Goal: Task Accomplishment & Management: Use online tool/utility

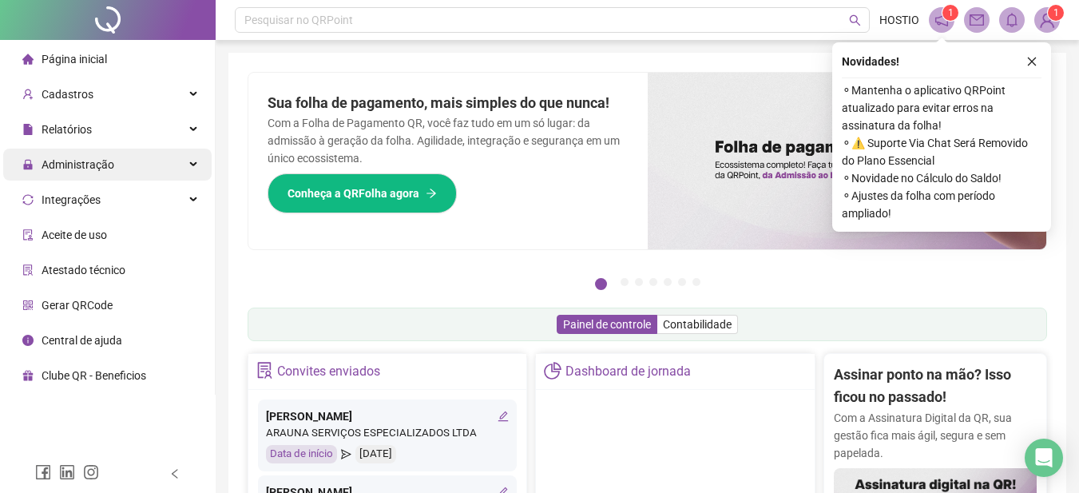
click at [83, 164] on span "Administração" at bounding box center [78, 164] width 73 height 13
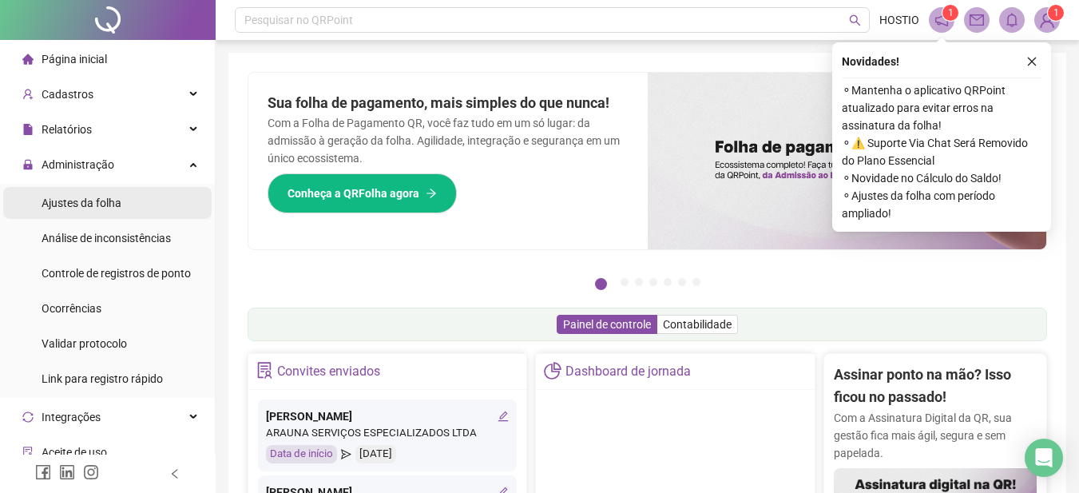
click at [88, 205] on span "Ajustes da folha" at bounding box center [82, 203] width 80 height 13
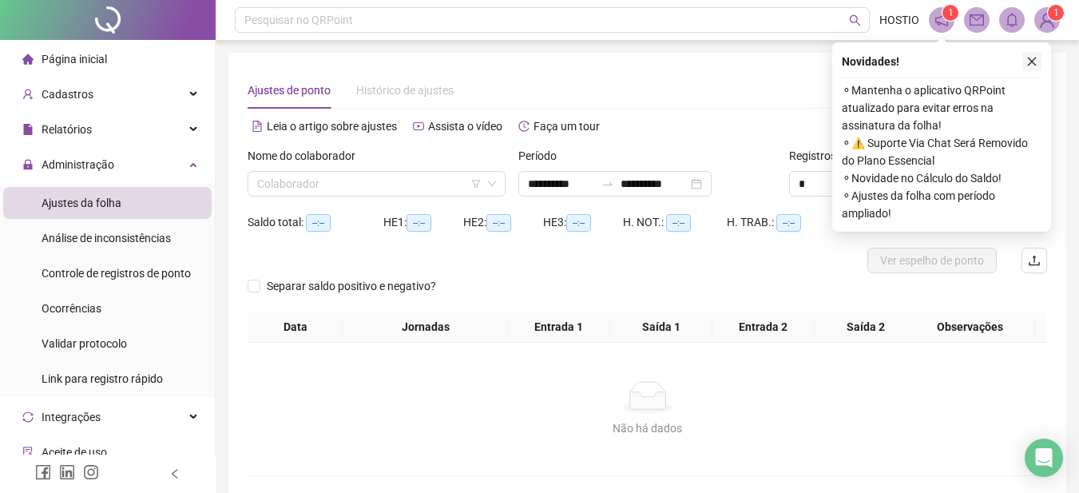
click at [1031, 58] on icon "close" at bounding box center [1032, 61] width 11 height 11
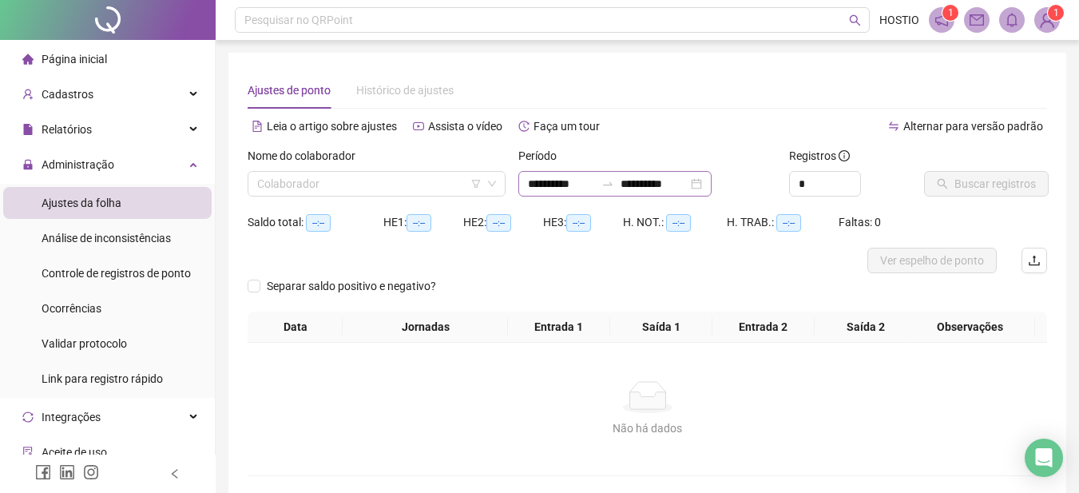
click at [614, 189] on icon "swap-right" at bounding box center [608, 183] width 13 height 13
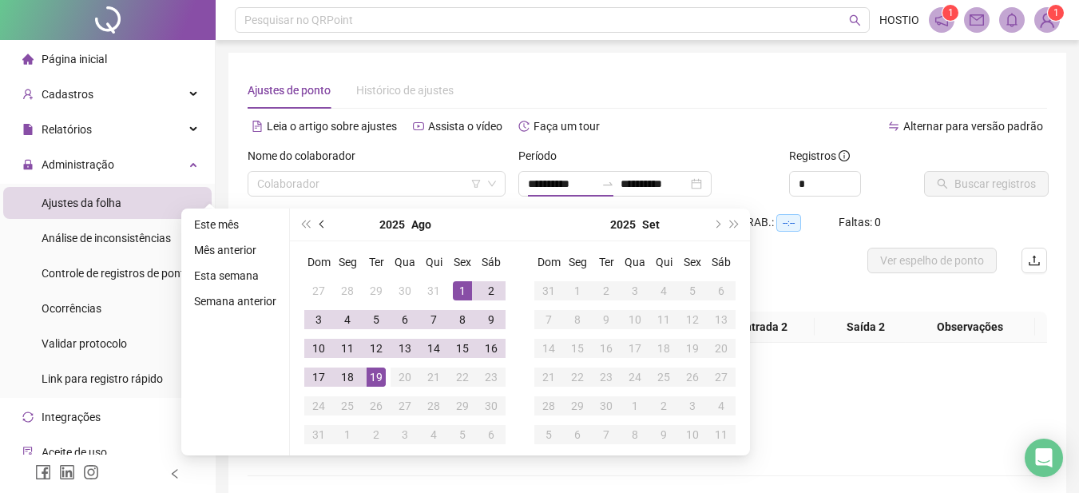
click at [317, 222] on button "prev-year" at bounding box center [323, 225] width 18 height 32
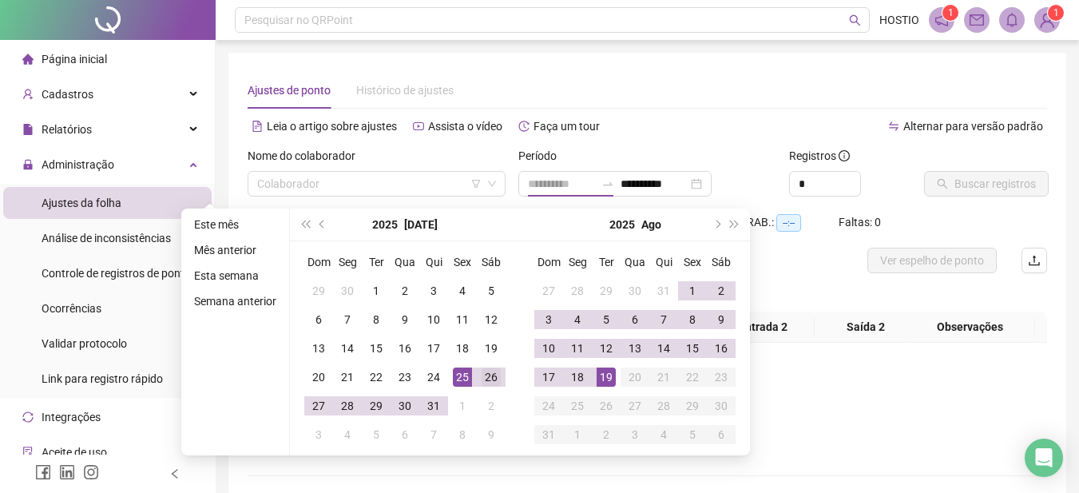
type input "**********"
drag, startPoint x: 490, startPoint y: 373, endPoint x: 566, endPoint y: 398, distance: 79.8
click at [491, 378] on div "26" at bounding box center [491, 376] width 19 height 19
click at [607, 378] on div "19" at bounding box center [606, 376] width 19 height 19
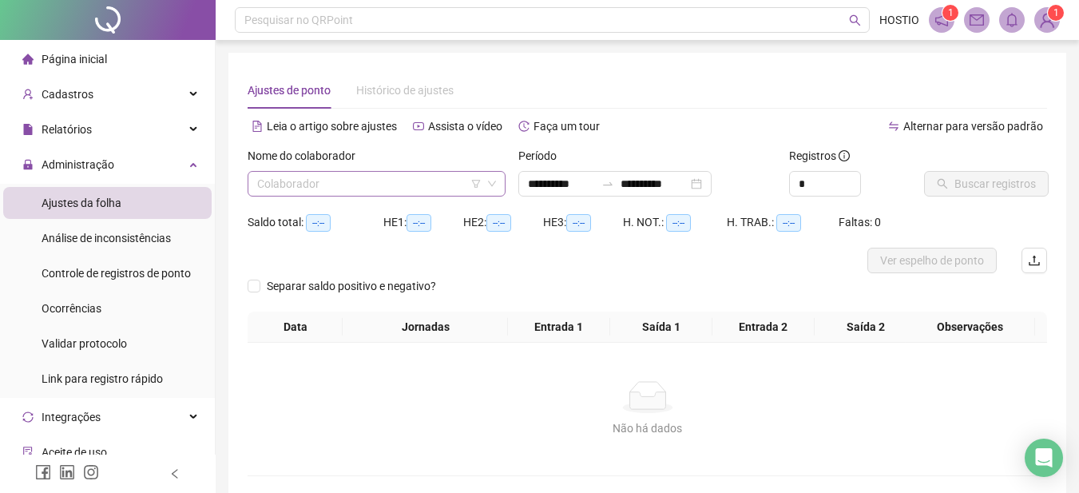
click at [344, 182] on input "search" at bounding box center [369, 184] width 224 height 24
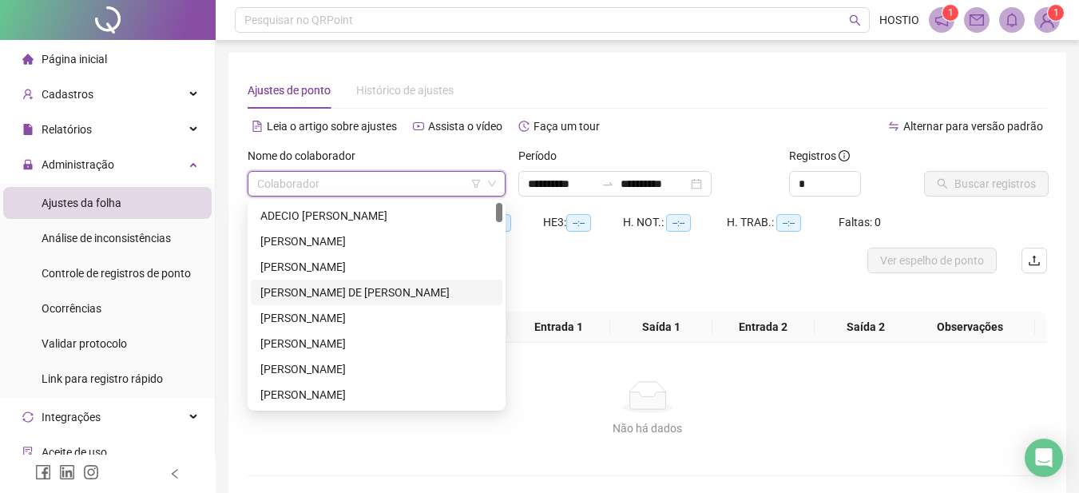
drag, startPoint x: 337, startPoint y: 292, endPoint x: 347, endPoint y: 281, distance: 14.1
click at [337, 291] on div "[PERSON_NAME] DE [PERSON_NAME]" at bounding box center [376, 293] width 232 height 18
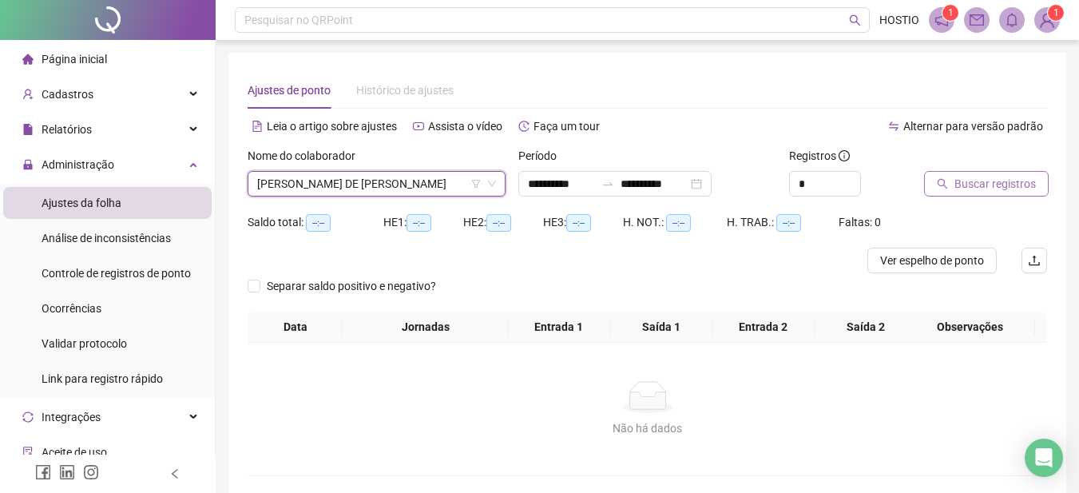
click at [981, 185] on span "Buscar registros" at bounding box center [995, 184] width 81 height 18
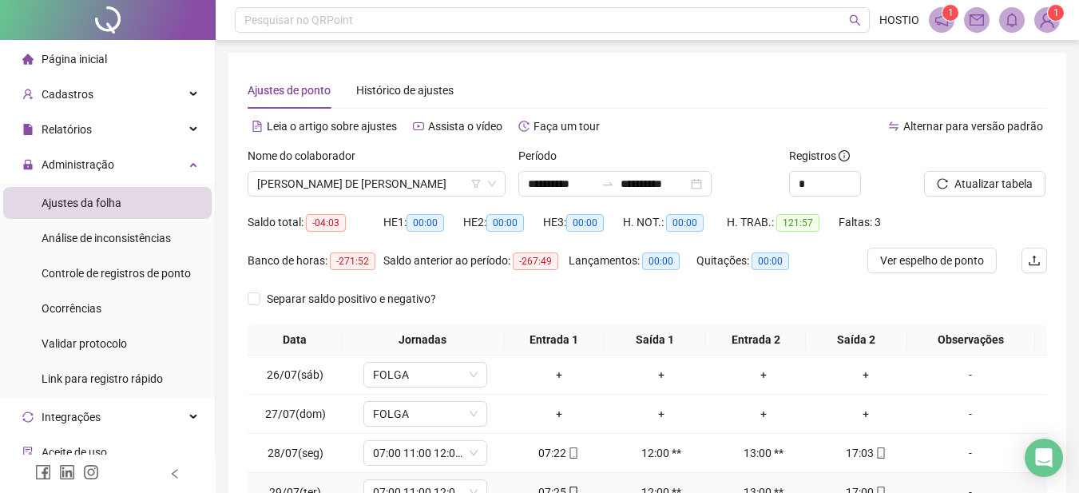
scroll to position [240, 0]
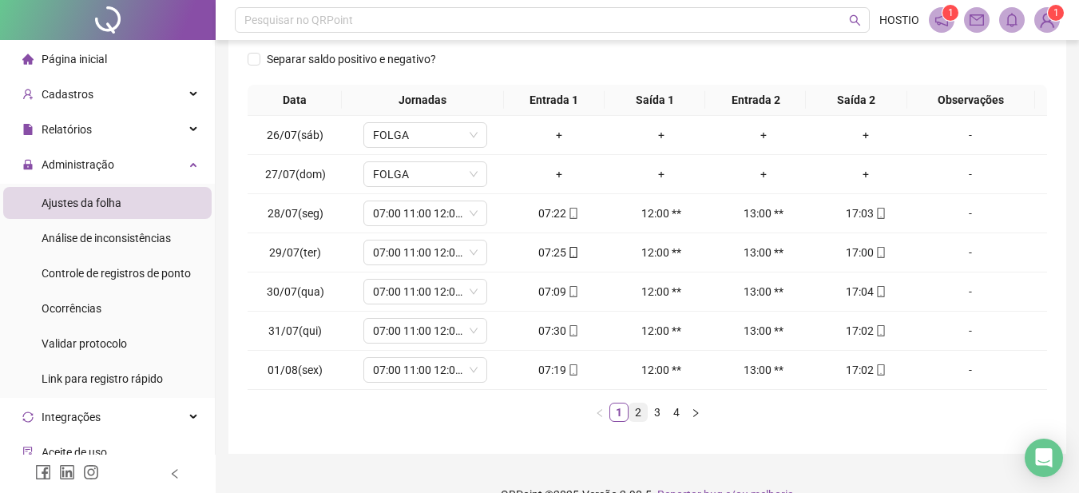
click at [638, 411] on link "2" at bounding box center [639, 412] width 18 height 18
click at [658, 410] on link "3" at bounding box center [658, 412] width 18 height 18
click at [673, 411] on link "4" at bounding box center [677, 412] width 18 height 18
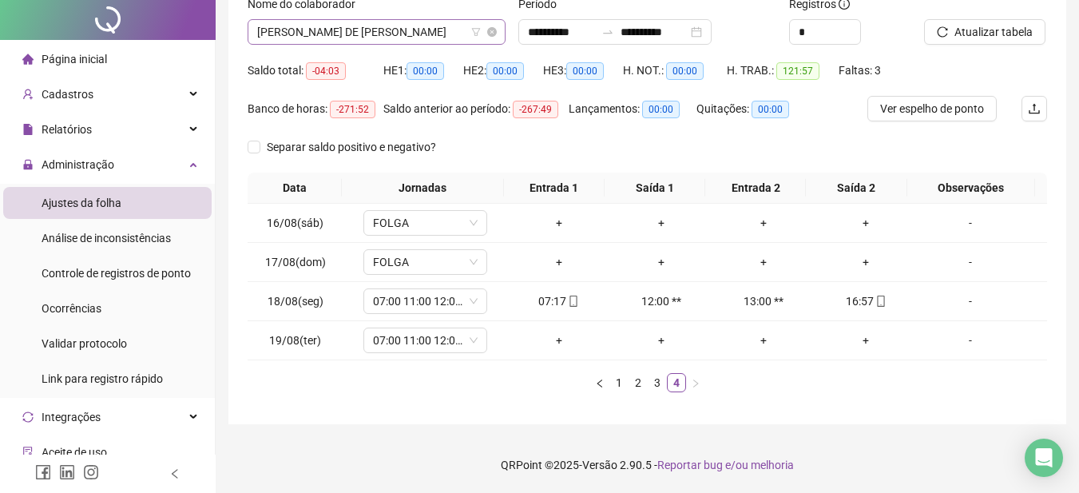
scroll to position [0, 0]
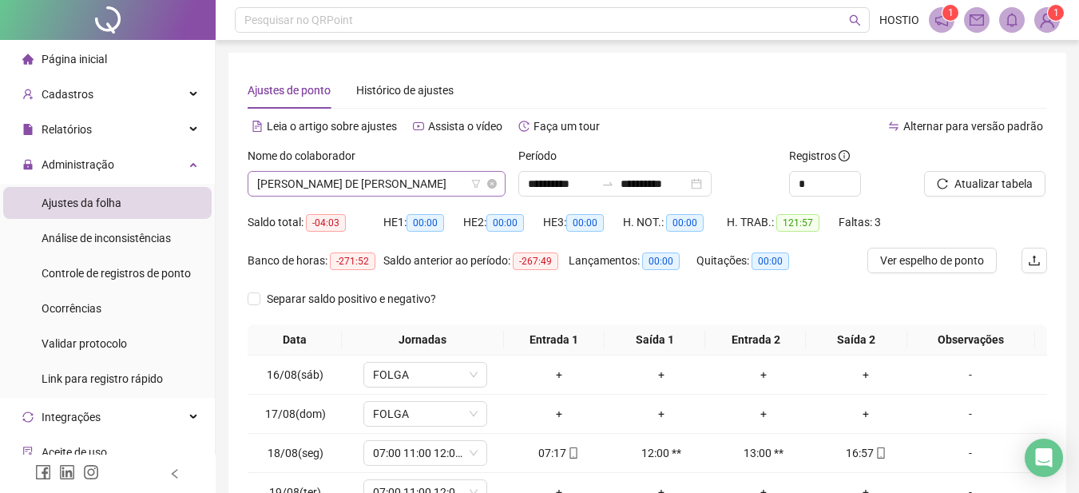
click at [376, 182] on span "[PERSON_NAME] DE [PERSON_NAME]" at bounding box center [376, 184] width 239 height 24
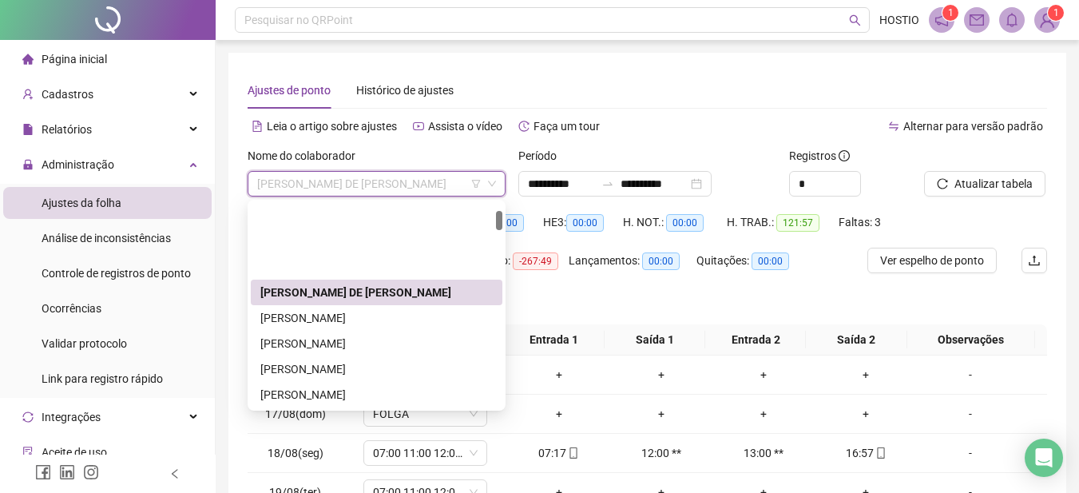
scroll to position [80, 0]
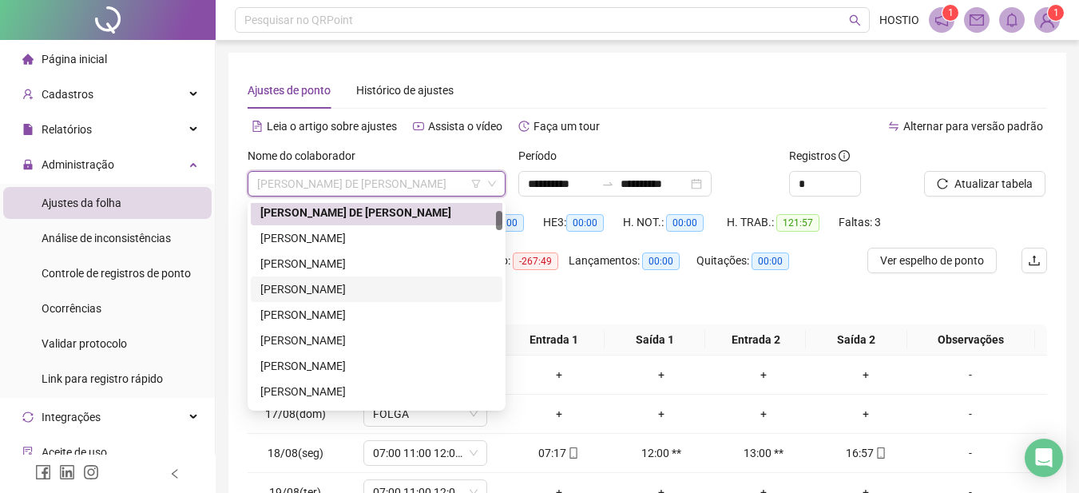
click at [319, 288] on div "[PERSON_NAME]" at bounding box center [376, 289] width 232 height 18
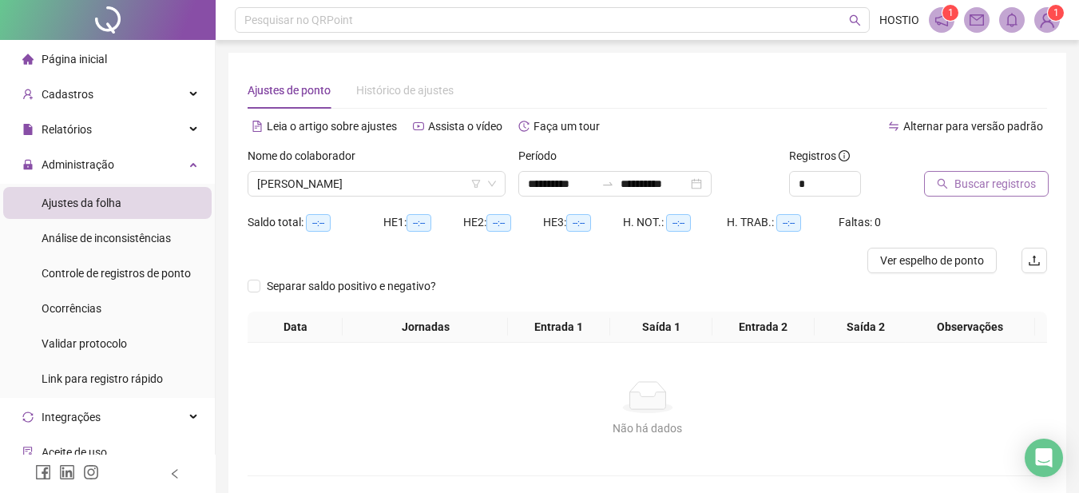
click at [953, 183] on button "Buscar registros" at bounding box center [986, 184] width 125 height 26
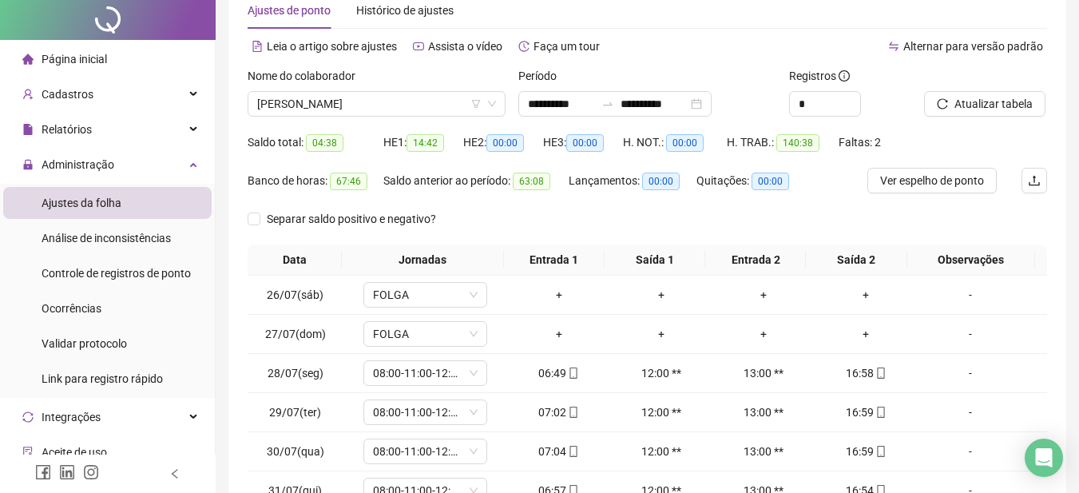
scroll to position [240, 0]
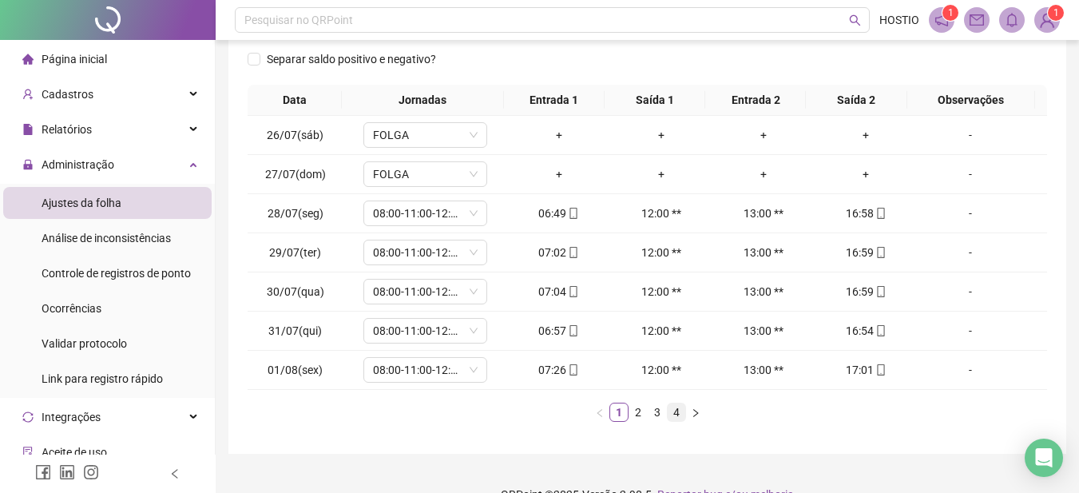
click at [677, 410] on link "4" at bounding box center [677, 412] width 18 height 18
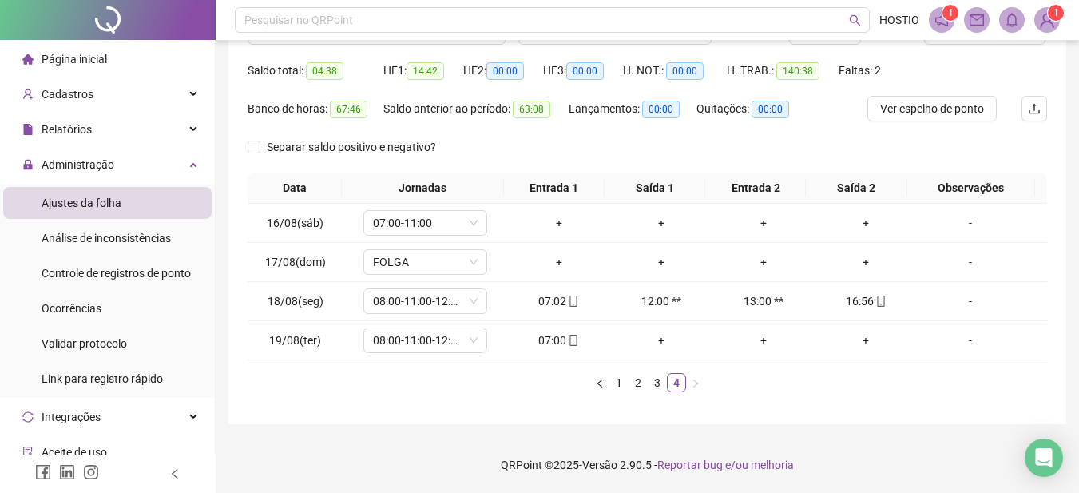
scroll to position [0, 0]
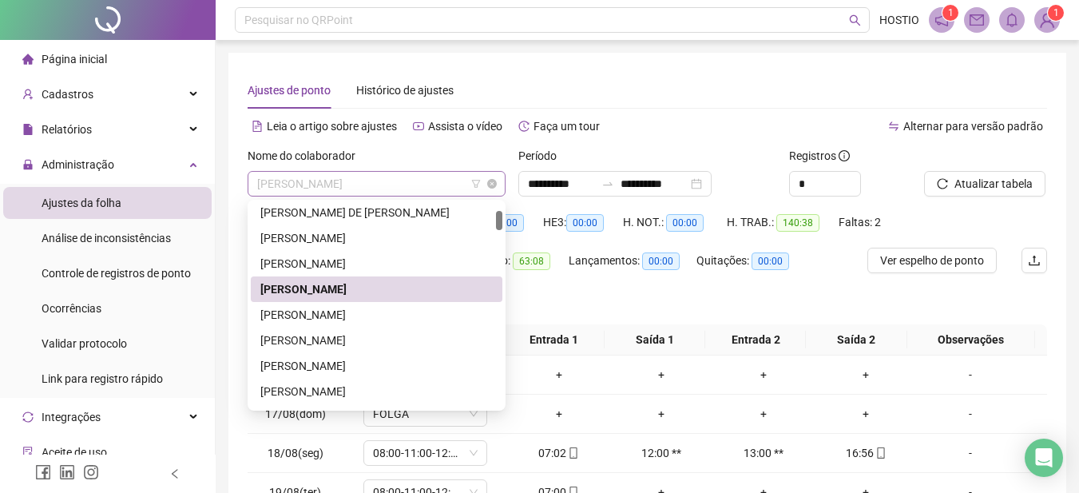
click at [341, 185] on span "[PERSON_NAME]" at bounding box center [376, 184] width 239 height 24
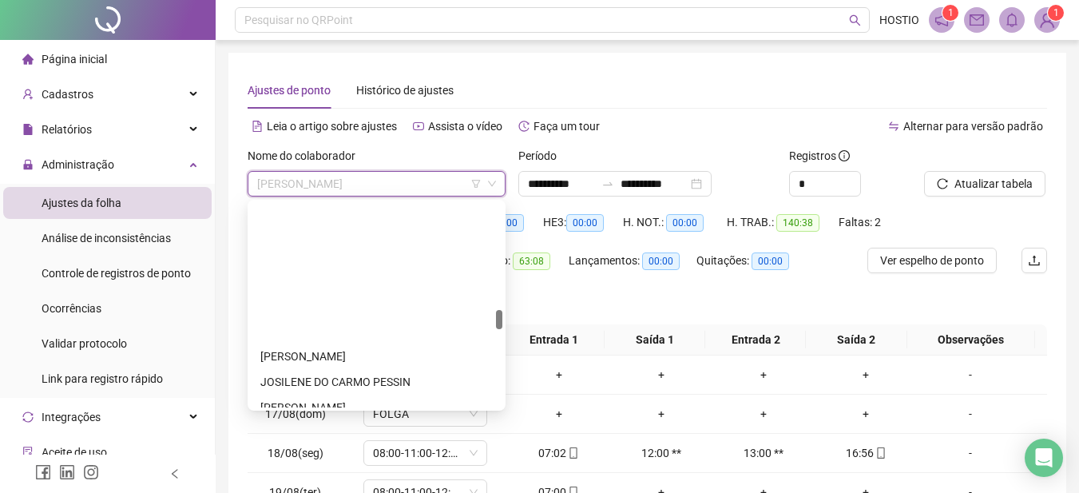
scroll to position [1118, 0]
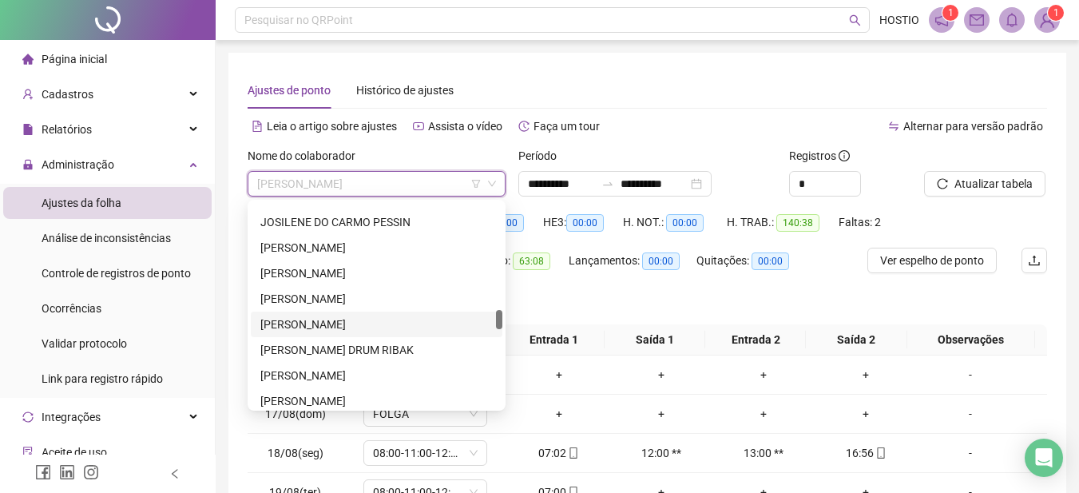
click at [315, 324] on div "[PERSON_NAME]" at bounding box center [376, 325] width 232 height 18
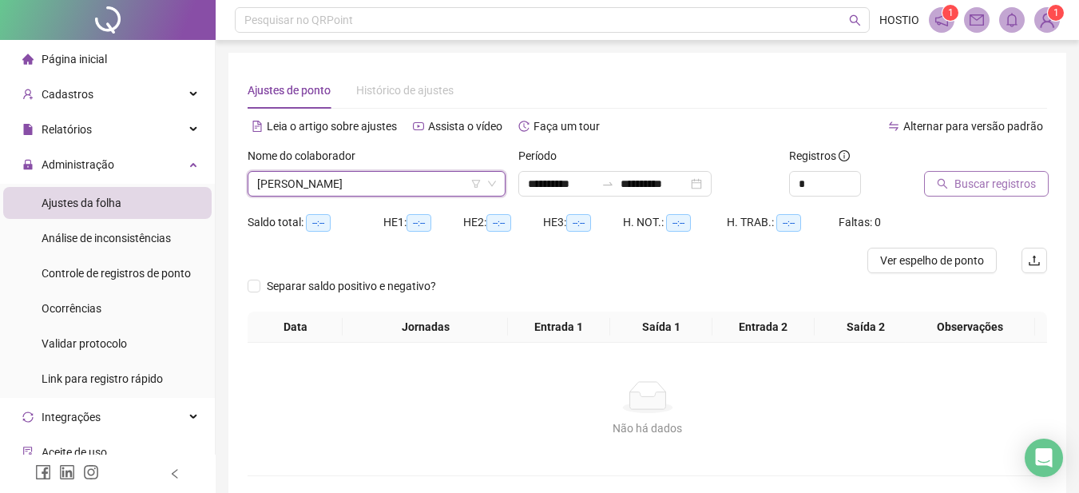
click at [969, 183] on span "Buscar registros" at bounding box center [995, 184] width 81 height 18
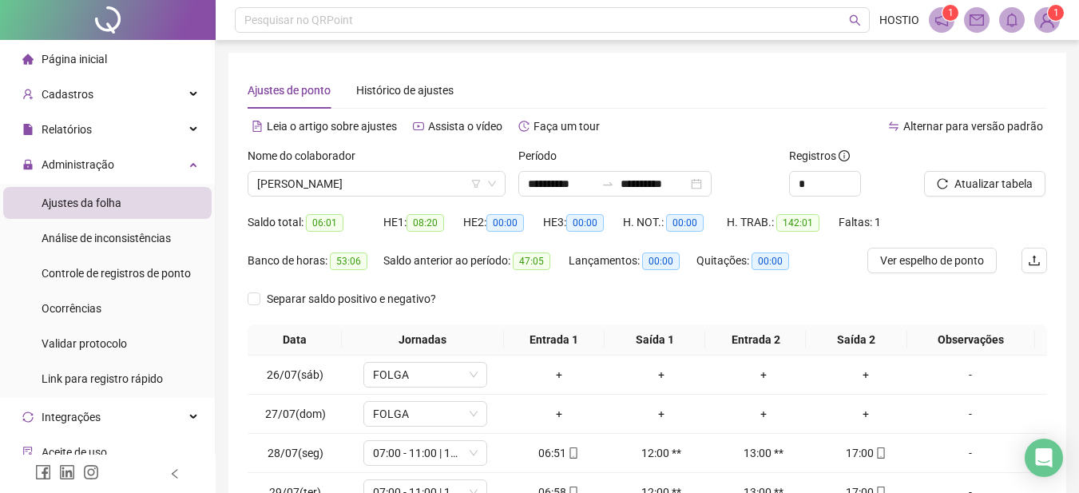
scroll to position [269, 0]
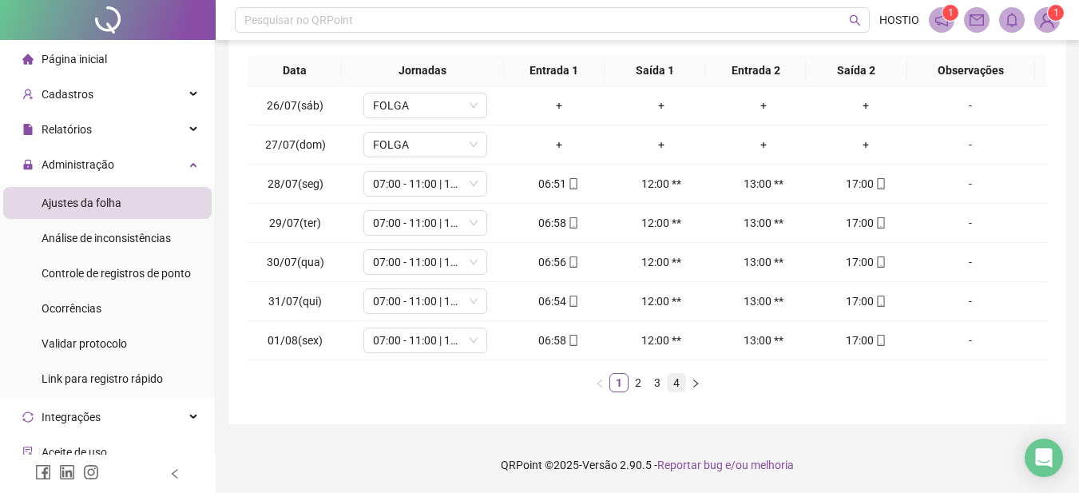
click at [677, 382] on link "4" at bounding box center [677, 383] width 18 height 18
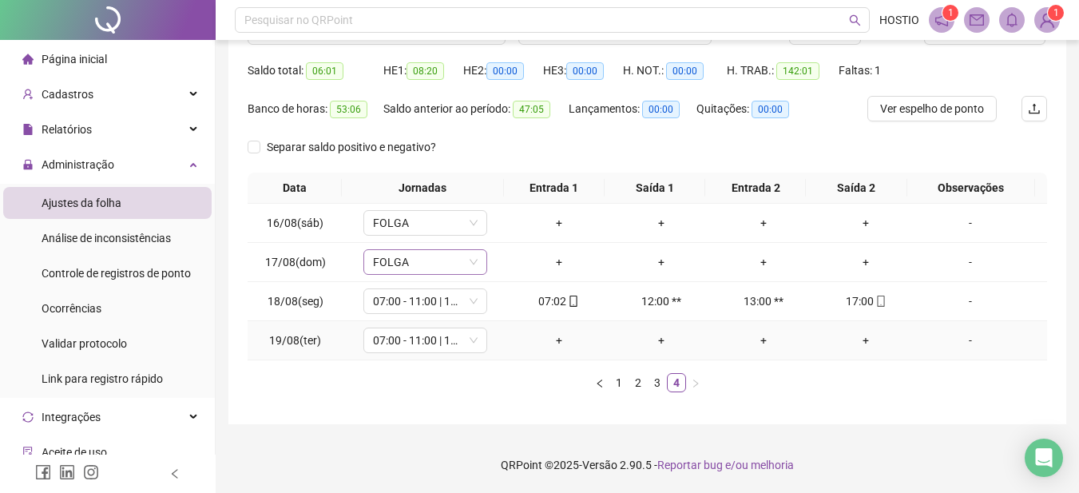
scroll to position [0, 0]
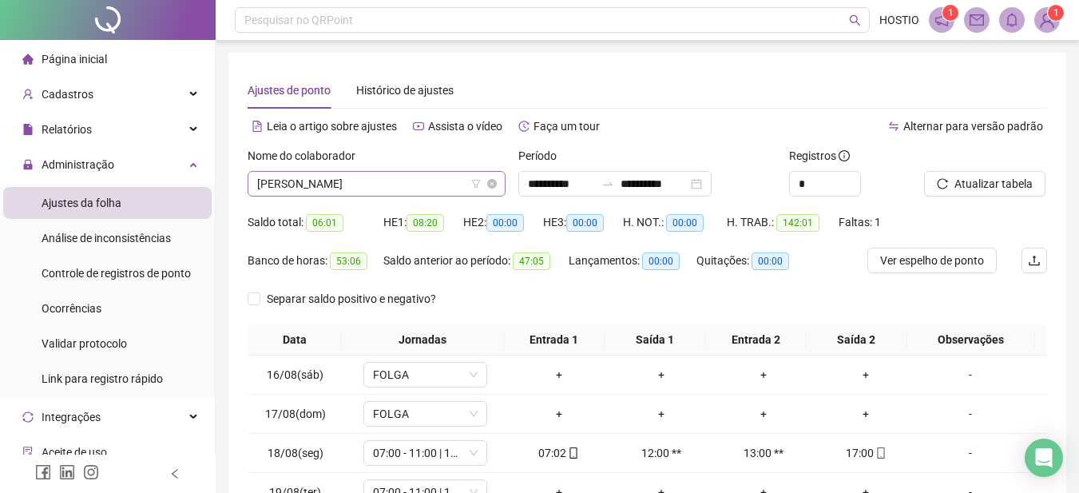
click at [419, 183] on span "[PERSON_NAME]" at bounding box center [376, 184] width 239 height 24
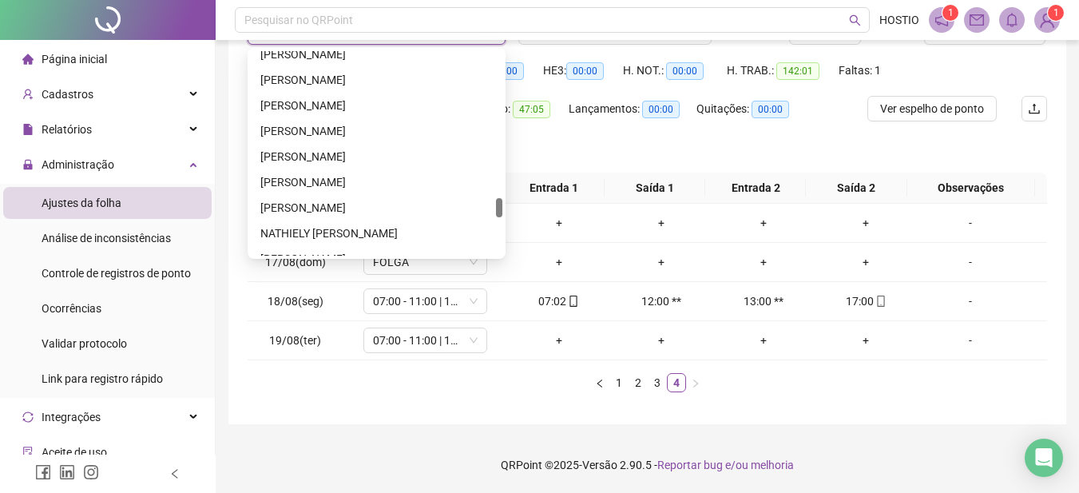
scroll to position [1464, 0]
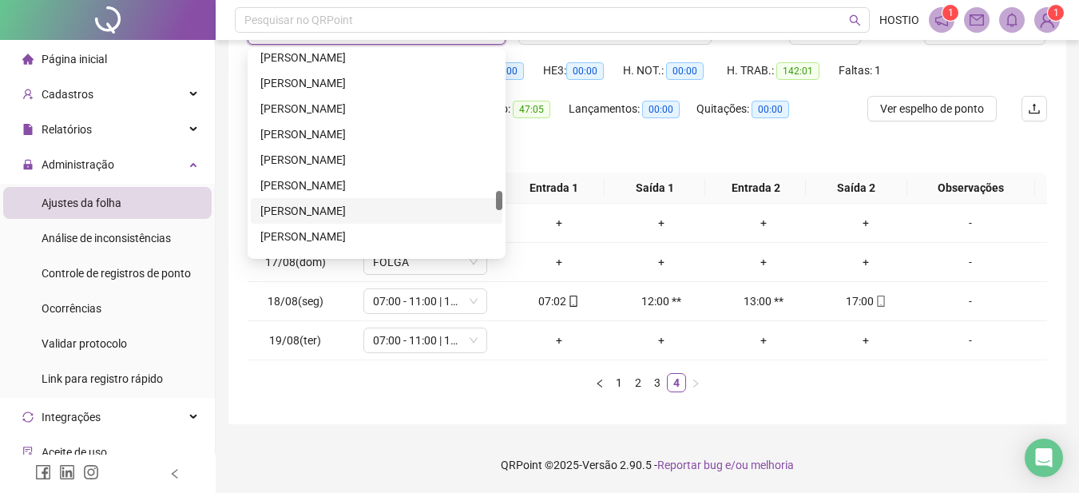
click at [325, 205] on div "[PERSON_NAME]" at bounding box center [376, 211] width 232 height 18
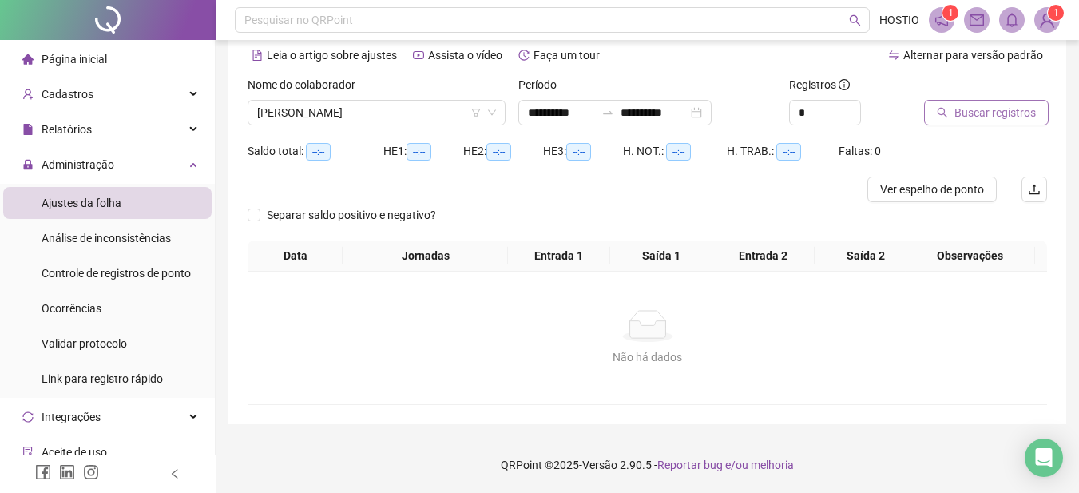
click at [979, 109] on span "Buscar registros" at bounding box center [995, 113] width 81 height 18
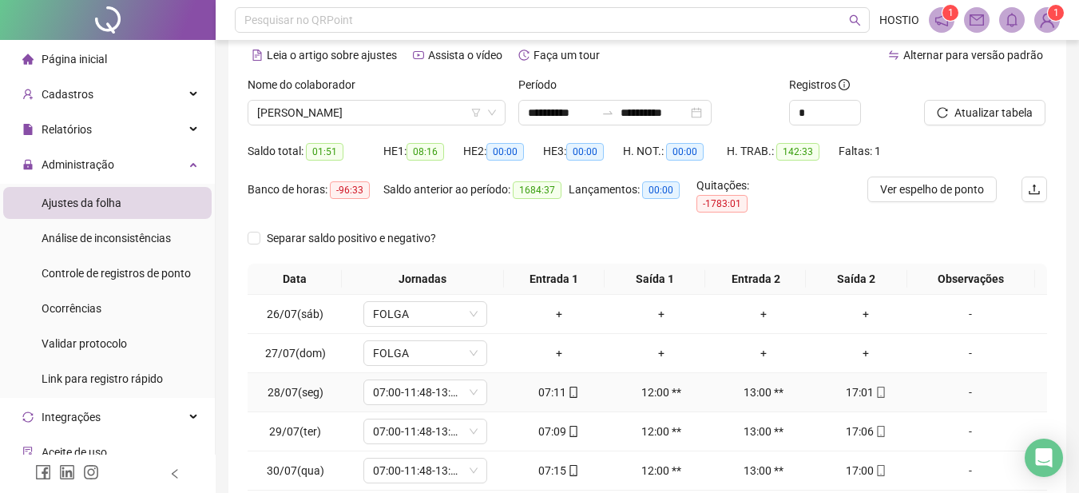
scroll to position [269, 0]
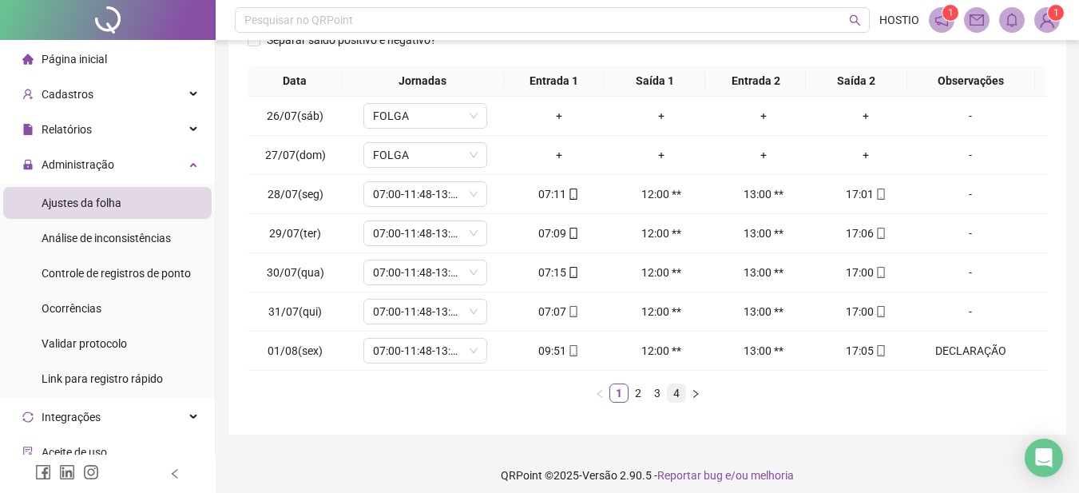
click at [674, 384] on link "4" at bounding box center [677, 393] width 18 height 18
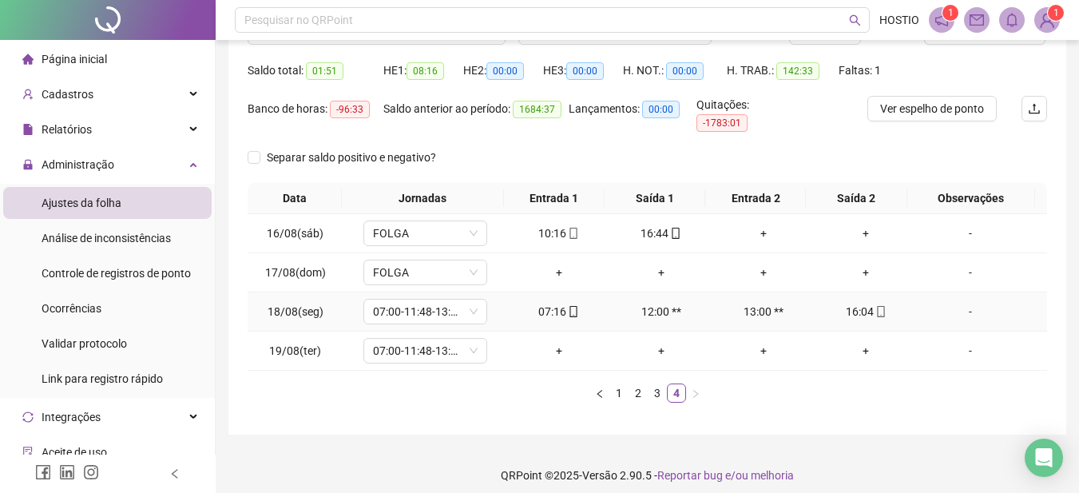
scroll to position [0, 0]
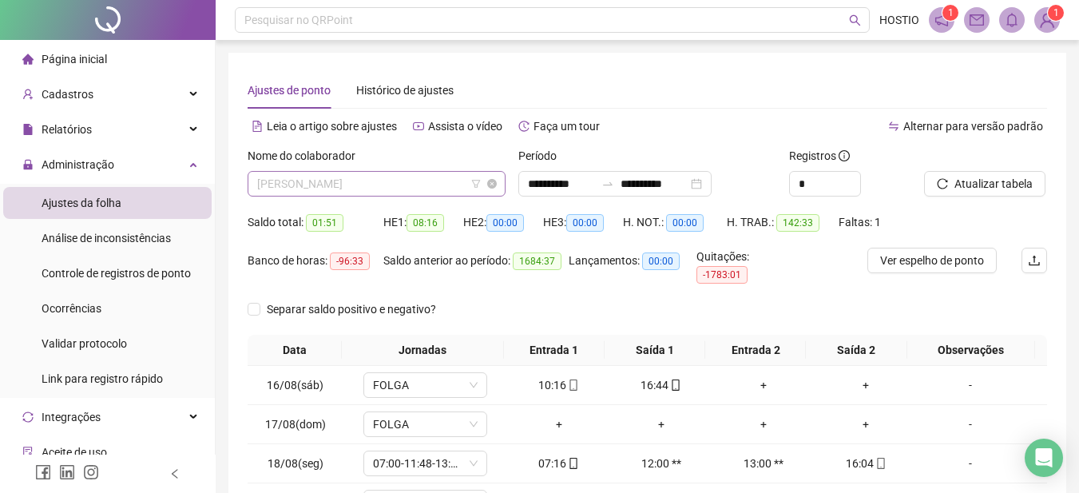
click at [332, 187] on span "[PERSON_NAME]" at bounding box center [376, 184] width 239 height 24
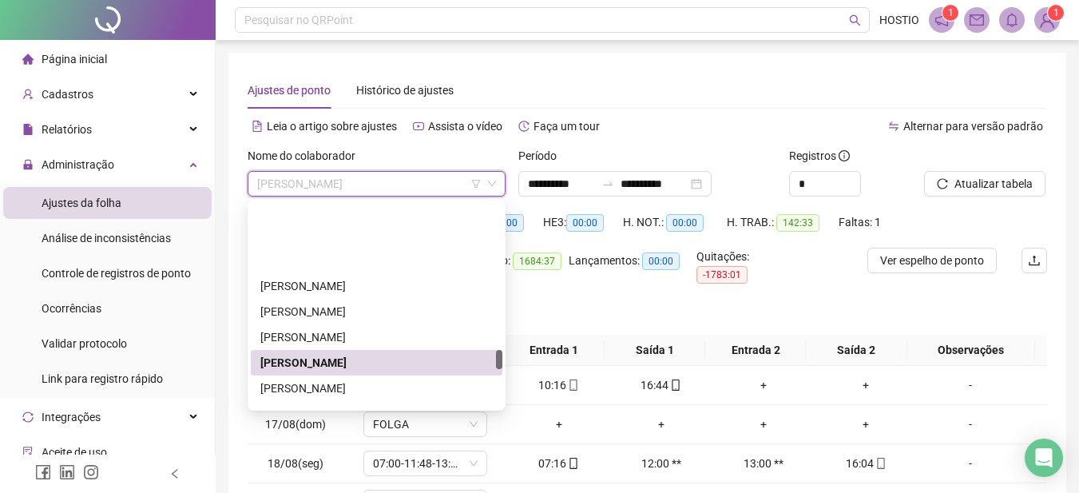
scroll to position [1543, 0]
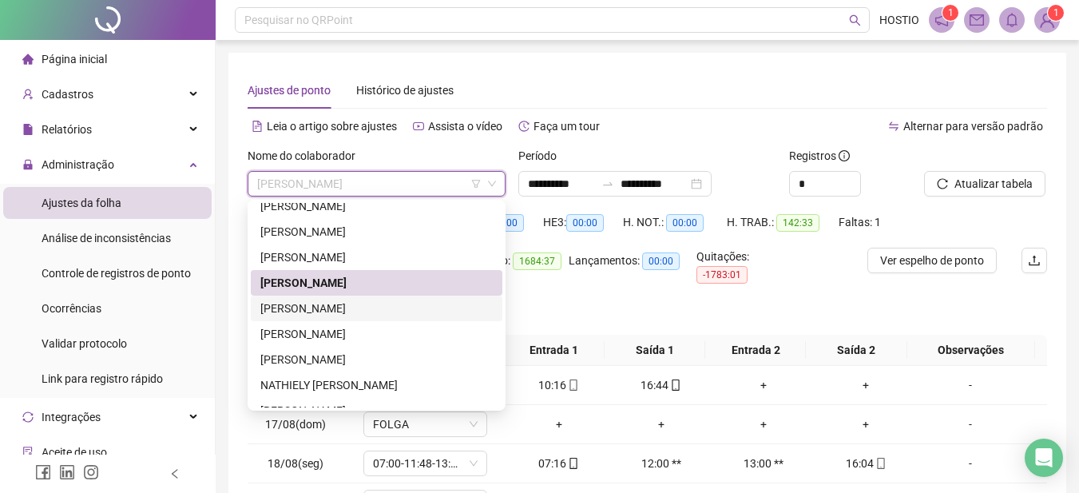
click at [323, 305] on div "[PERSON_NAME]" at bounding box center [376, 309] width 232 height 18
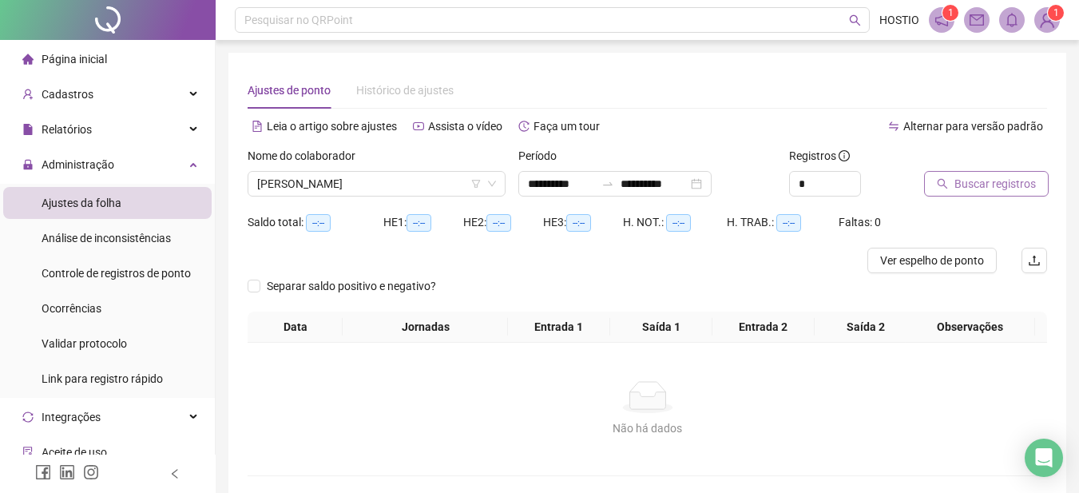
click at [1012, 187] on span "Buscar registros" at bounding box center [995, 184] width 81 height 18
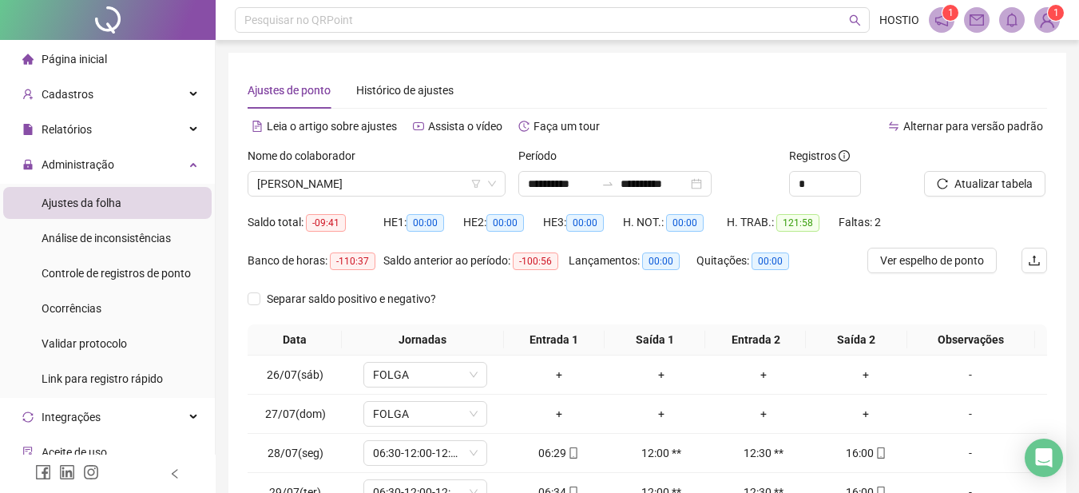
scroll to position [269, 0]
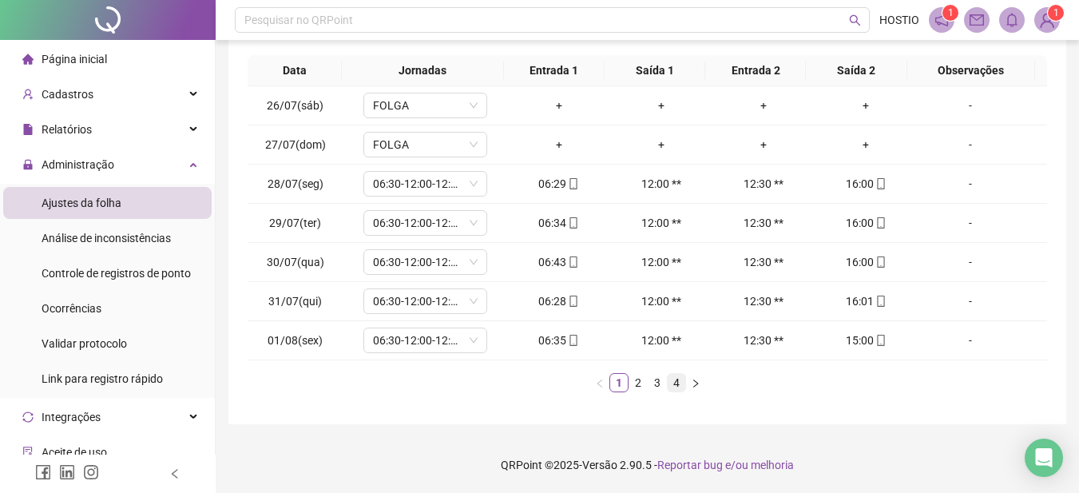
click at [677, 383] on link "4" at bounding box center [677, 383] width 18 height 18
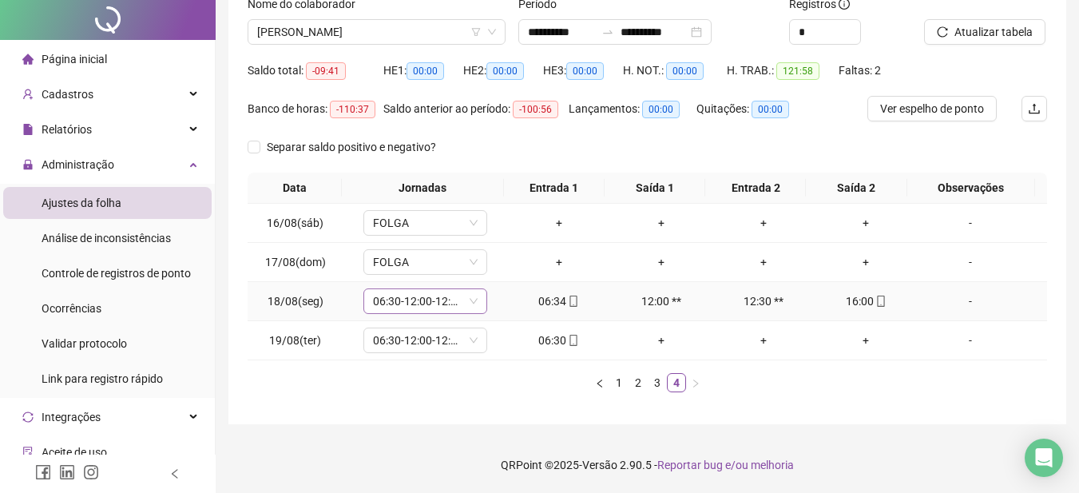
scroll to position [0, 0]
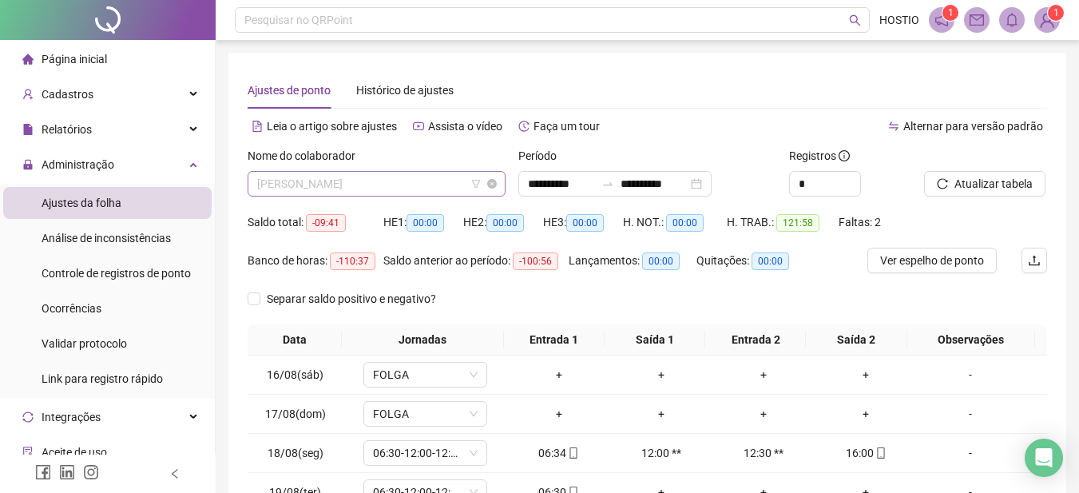
click at [380, 181] on span "[PERSON_NAME]" at bounding box center [376, 184] width 239 height 24
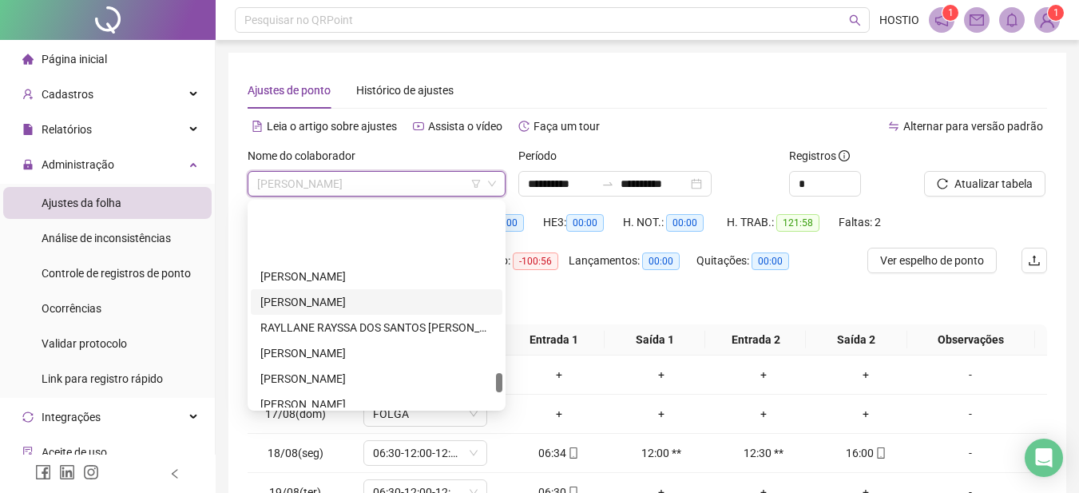
scroll to position [1783, 0]
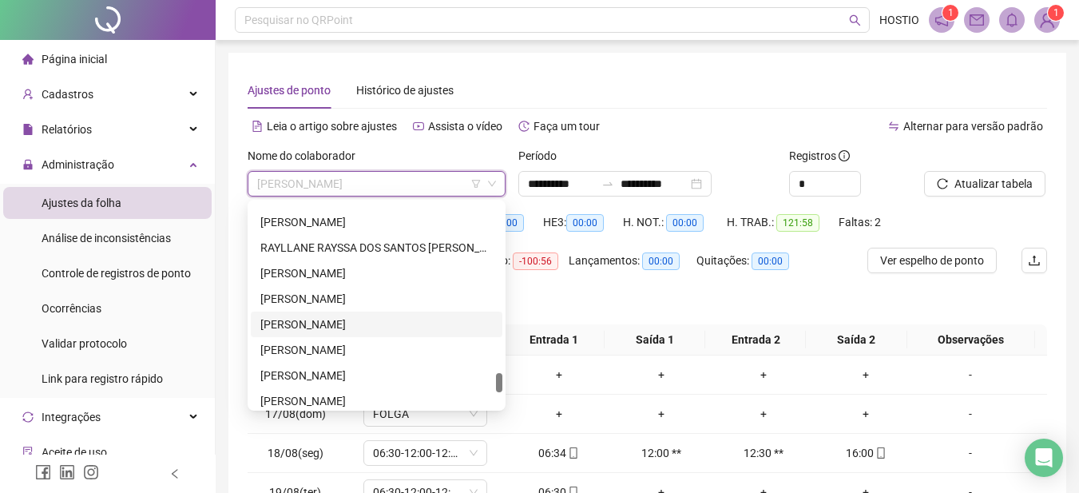
click at [345, 323] on div "[PERSON_NAME]" at bounding box center [376, 325] width 232 height 18
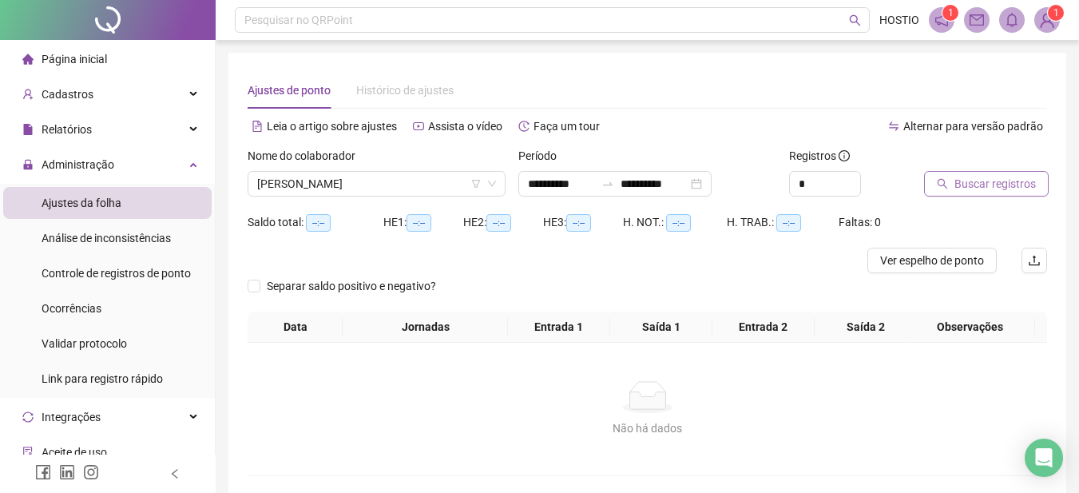
click at [960, 180] on span "Buscar registros" at bounding box center [995, 184] width 81 height 18
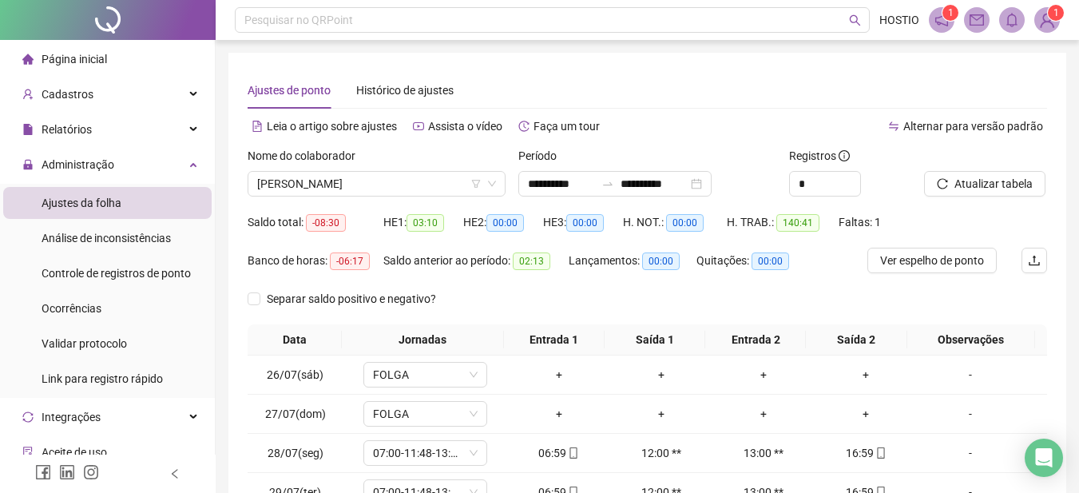
scroll to position [269, 0]
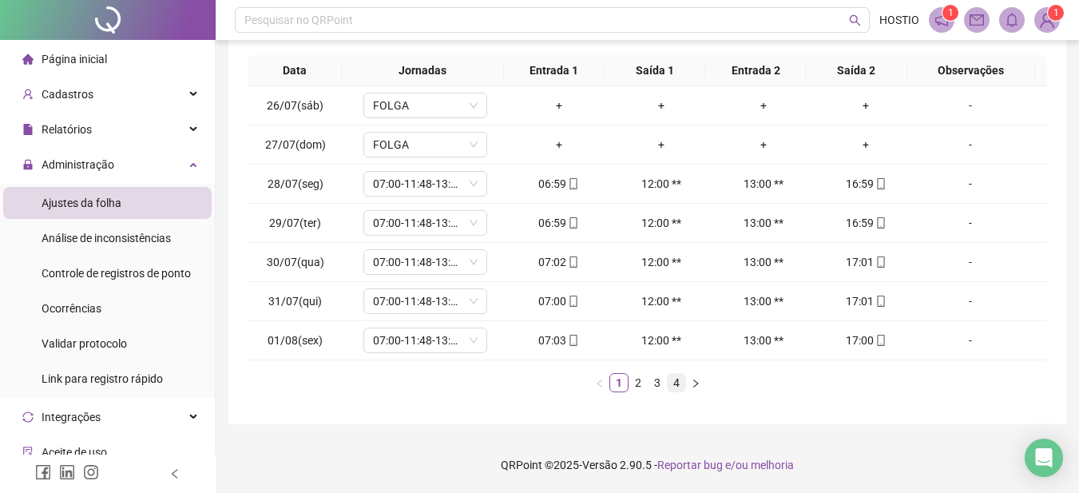
click at [677, 384] on link "4" at bounding box center [677, 383] width 18 height 18
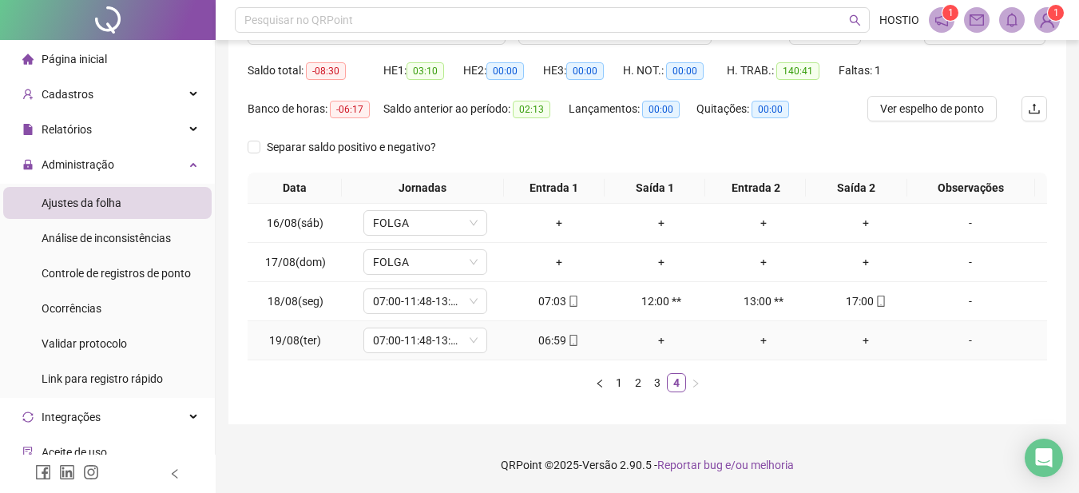
scroll to position [0, 0]
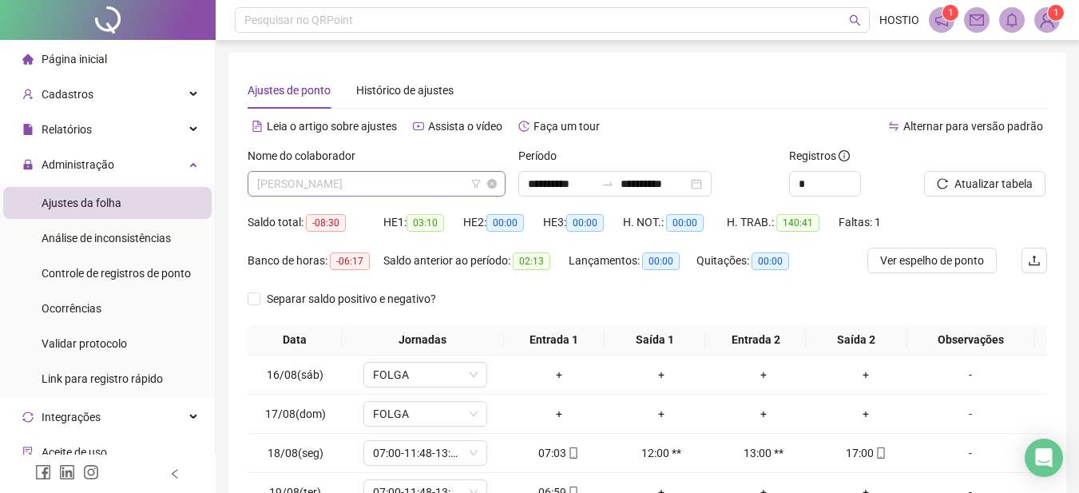
click at [320, 182] on span "[PERSON_NAME]" at bounding box center [376, 184] width 239 height 24
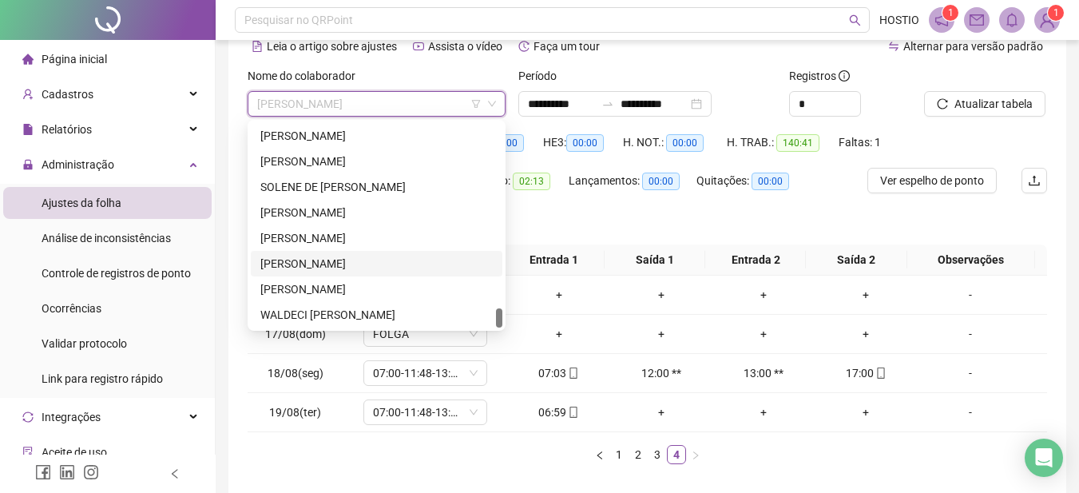
scroll to position [152, 0]
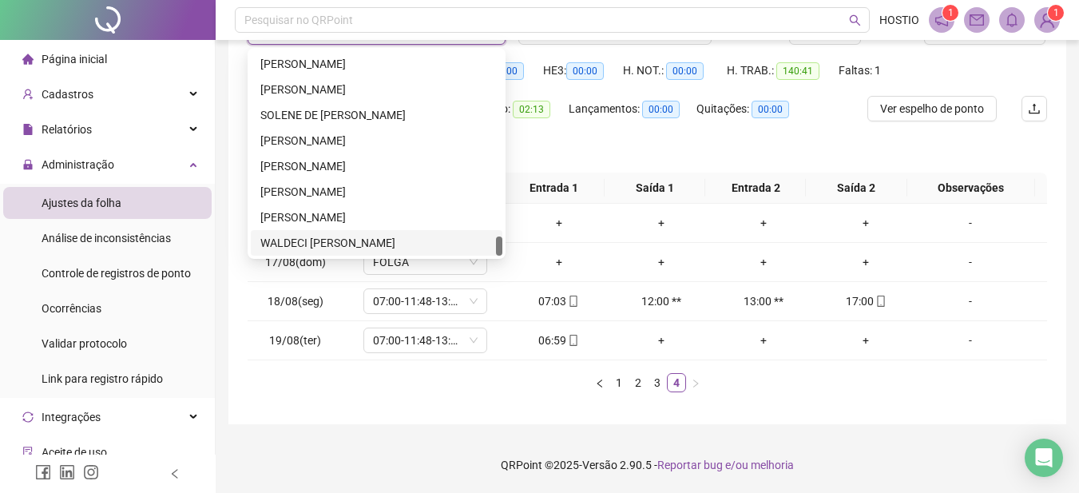
click at [313, 240] on div "WALDECI [PERSON_NAME]" at bounding box center [376, 243] width 232 height 18
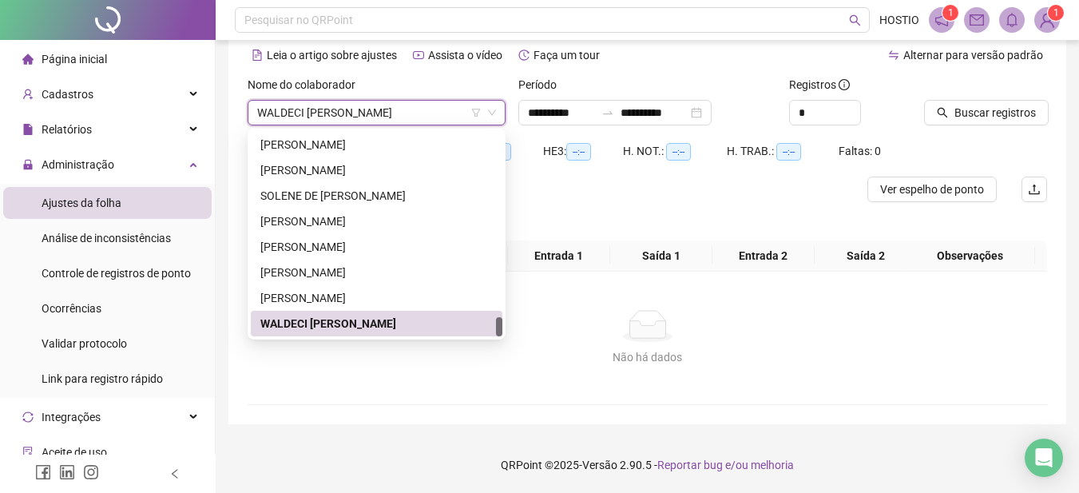
scroll to position [71, 0]
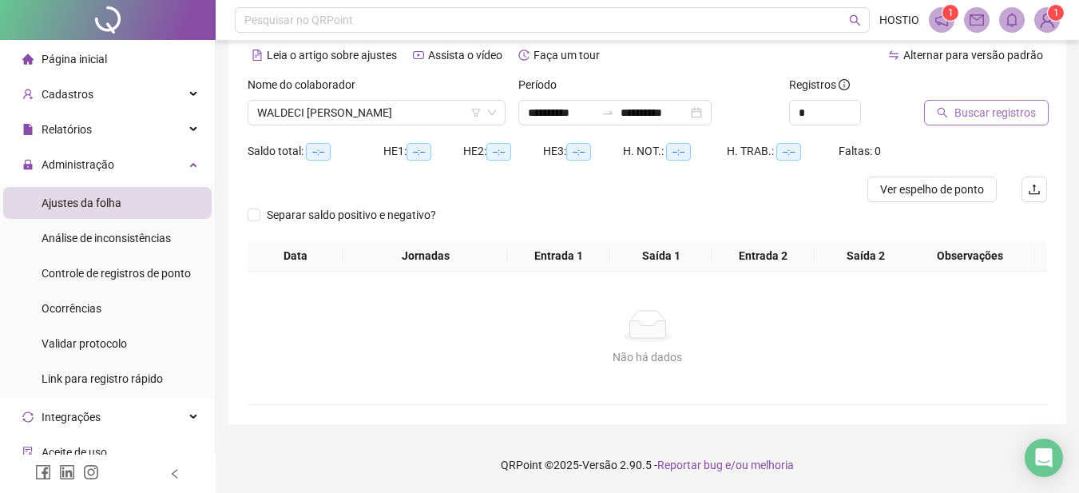
click at [967, 111] on span "Buscar registros" at bounding box center [995, 113] width 81 height 18
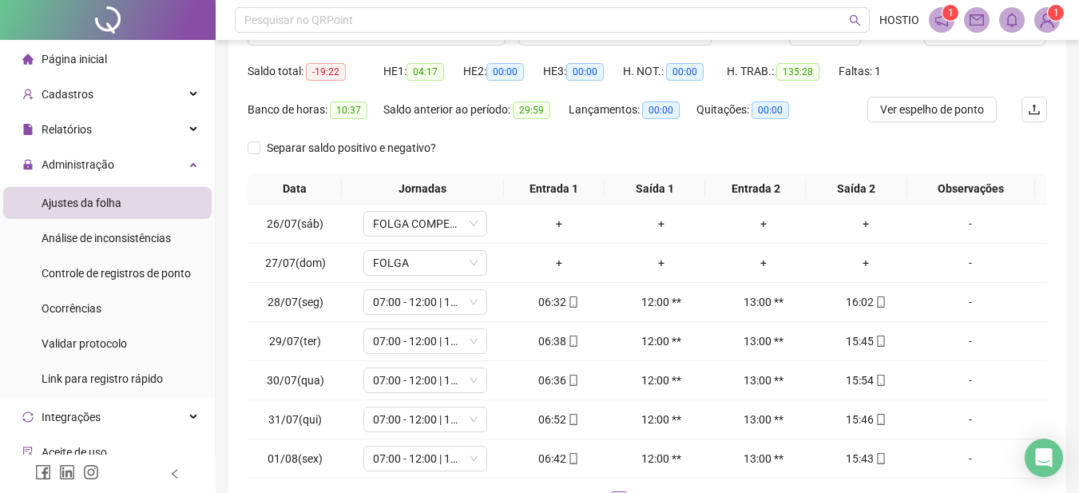
scroll to position [269, 0]
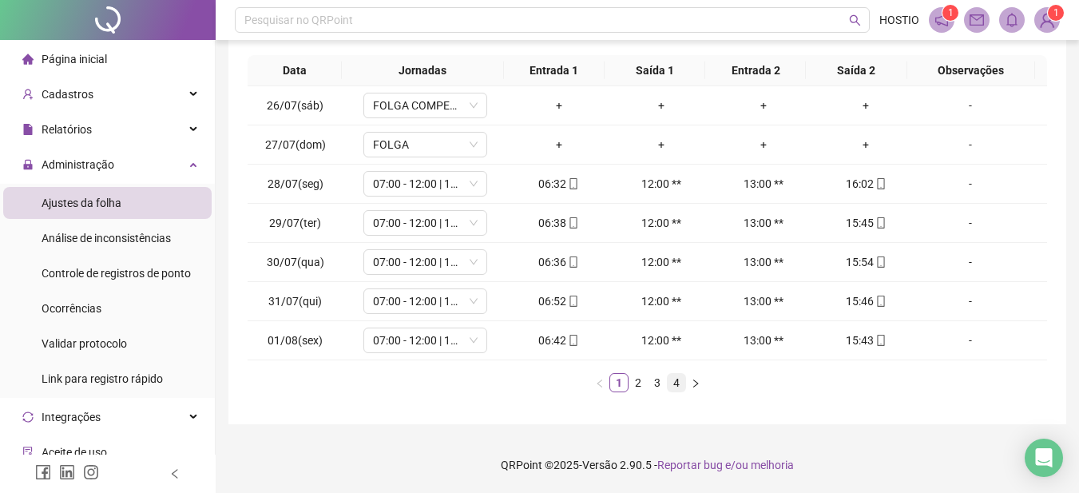
click at [674, 383] on link "4" at bounding box center [677, 383] width 18 height 18
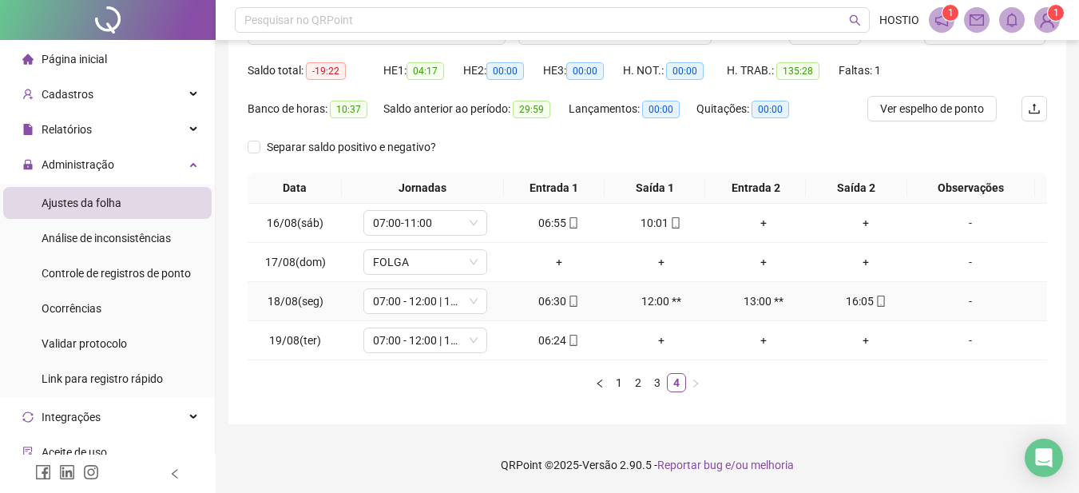
scroll to position [0, 0]
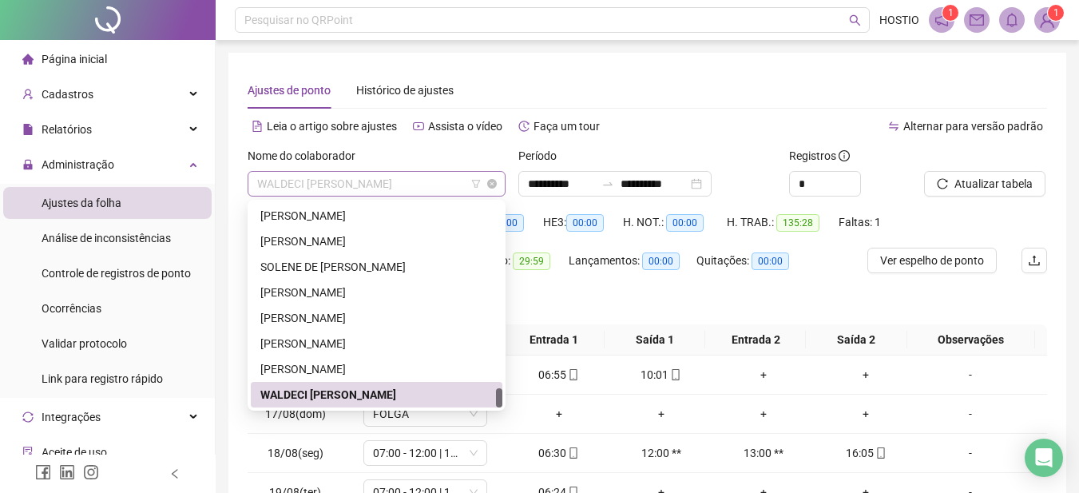
click at [404, 185] on span "WALDECI [PERSON_NAME]" at bounding box center [376, 184] width 239 height 24
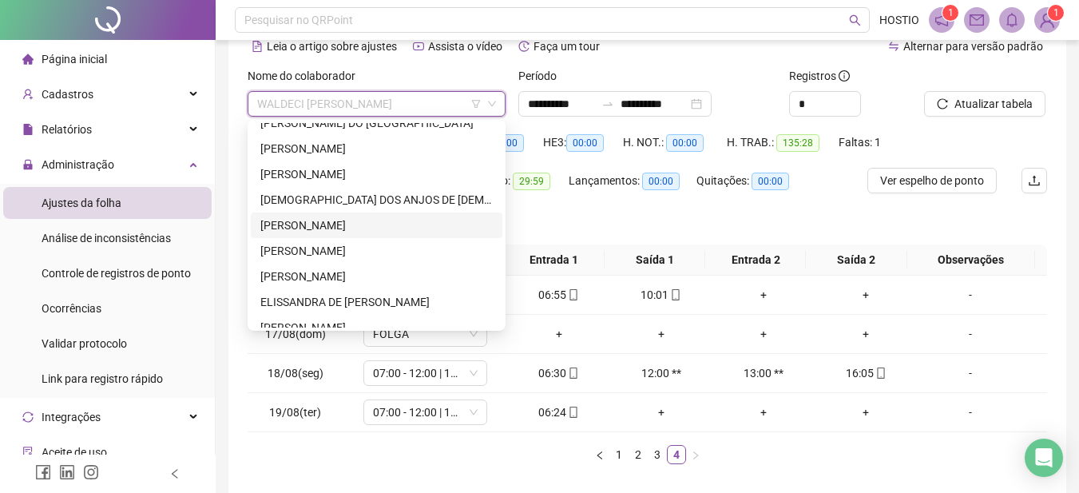
scroll to position [425, 0]
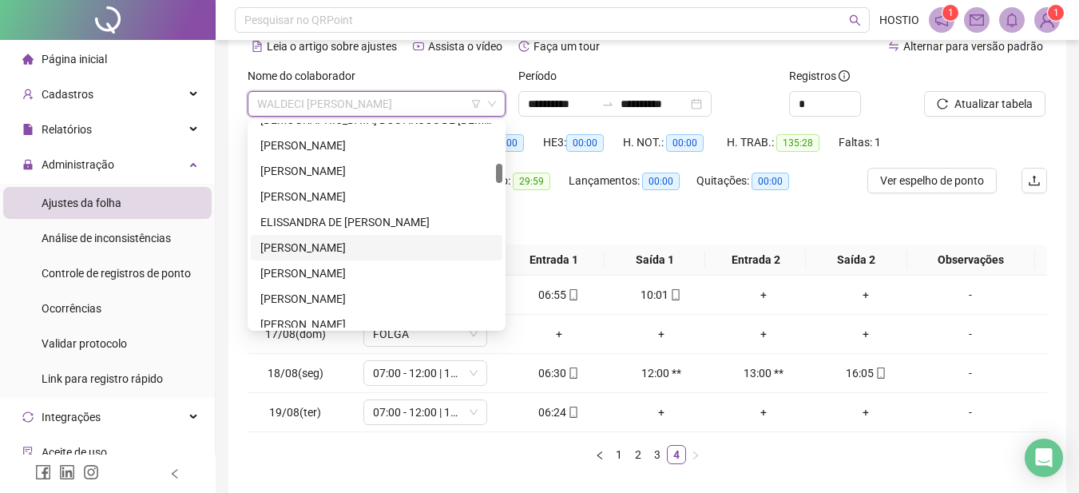
click at [302, 250] on div "[PERSON_NAME]" at bounding box center [376, 248] width 232 height 18
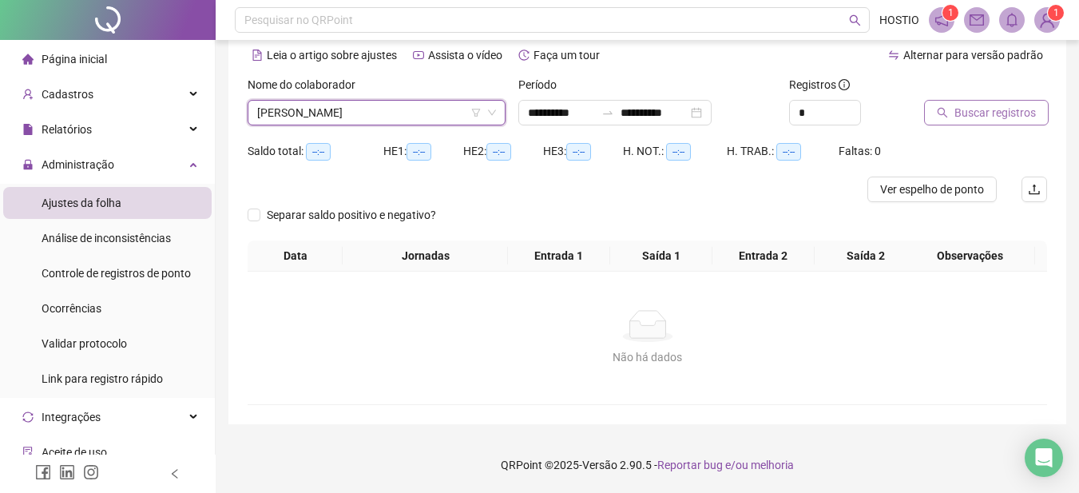
click at [1002, 106] on span "Buscar registros" at bounding box center [995, 113] width 81 height 18
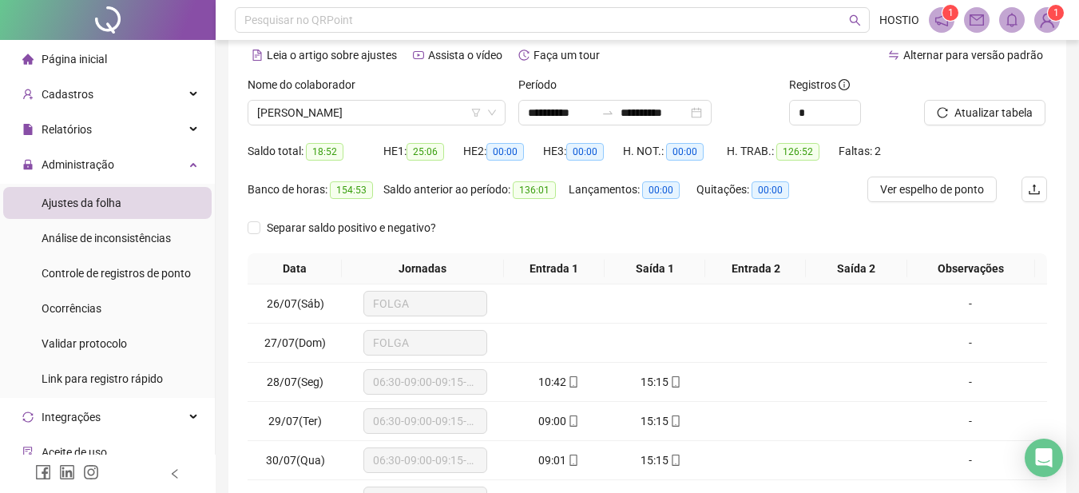
scroll to position [269, 0]
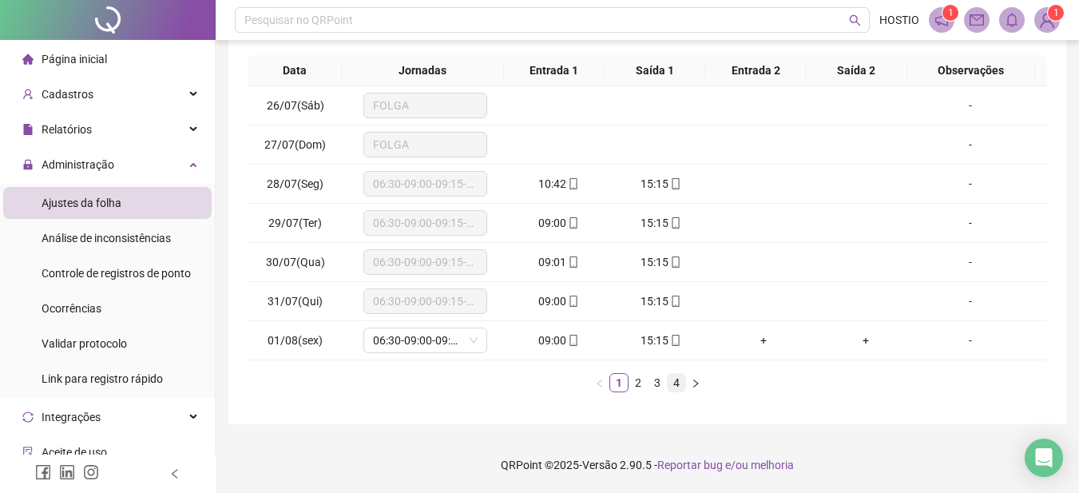
click at [676, 387] on link "4" at bounding box center [677, 383] width 18 height 18
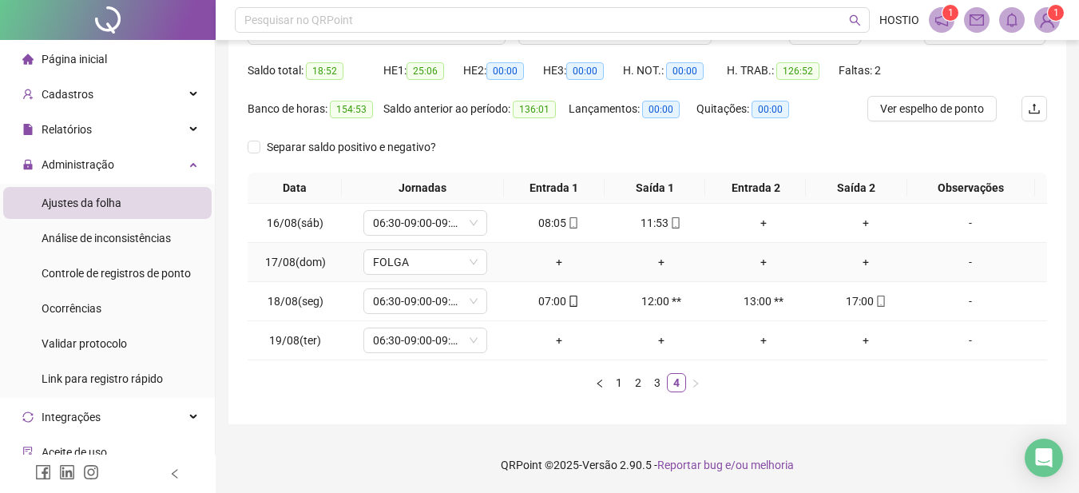
scroll to position [72, 0]
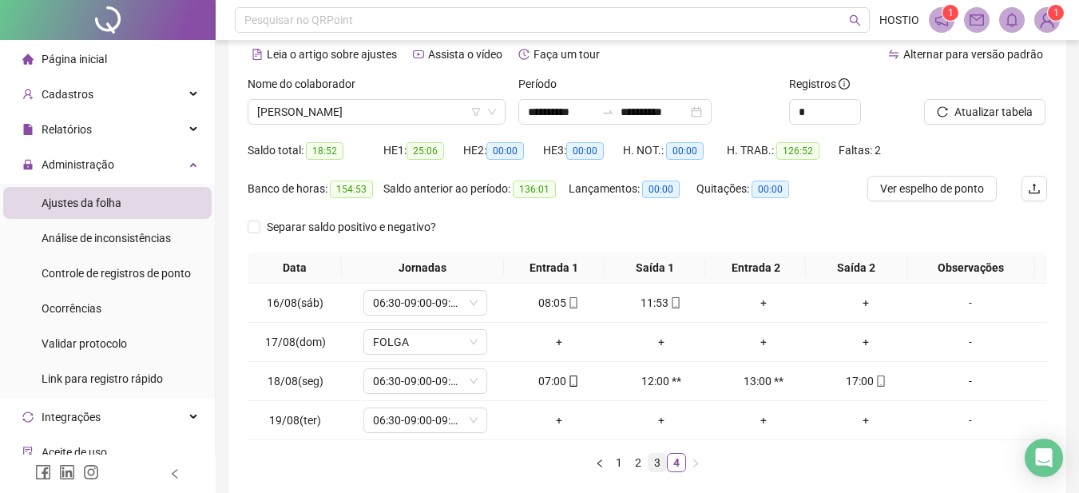
click at [653, 463] on link "3" at bounding box center [658, 463] width 18 height 18
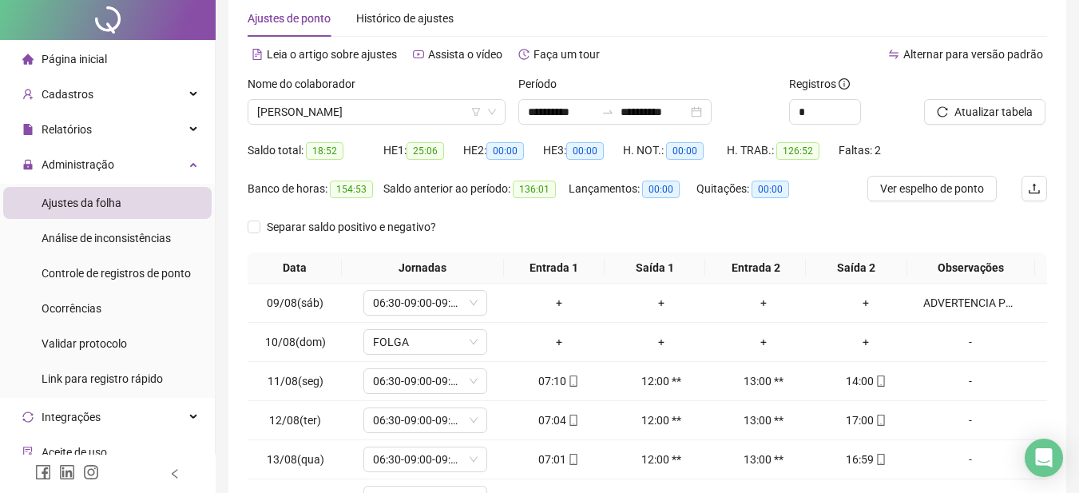
scroll to position [0, 0]
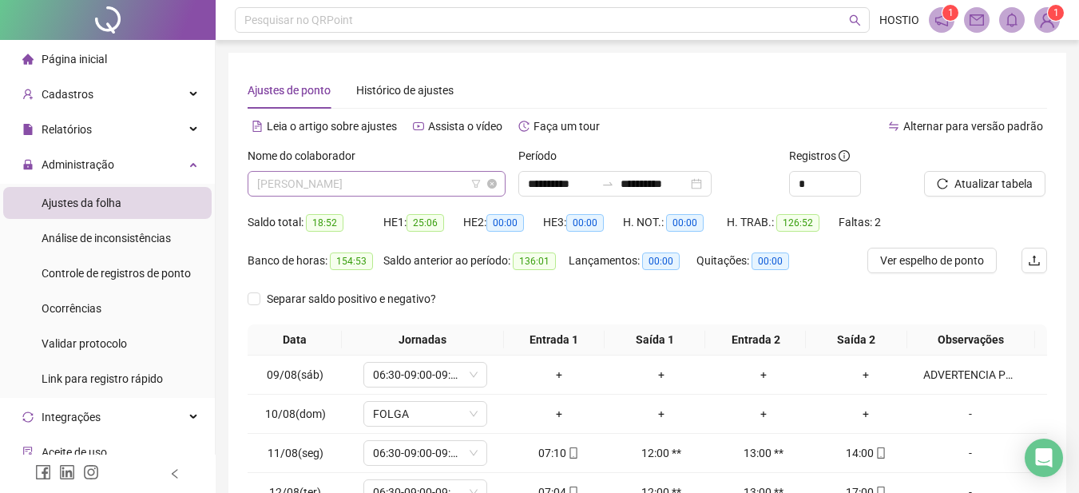
click at [403, 183] on span "[PERSON_NAME]" at bounding box center [376, 184] width 239 height 24
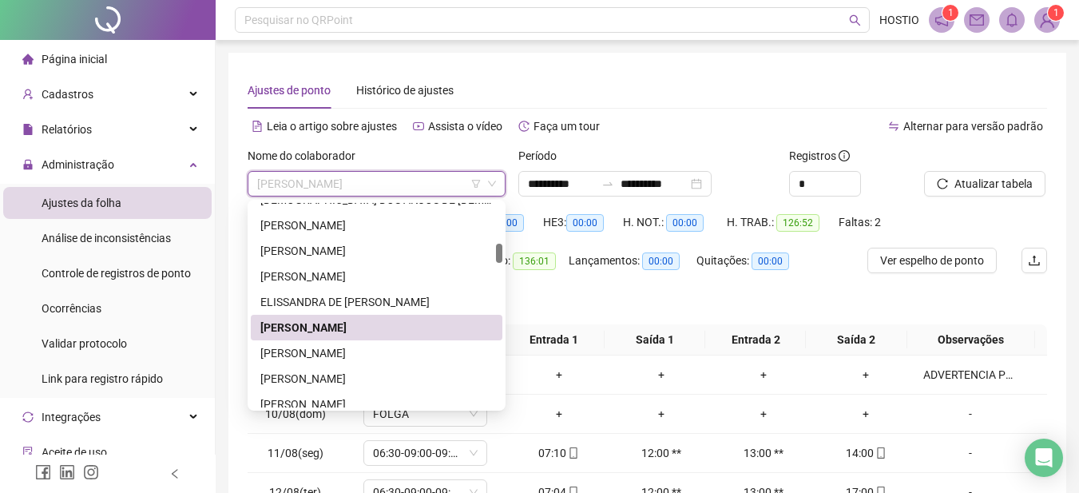
scroll to position [345, 0]
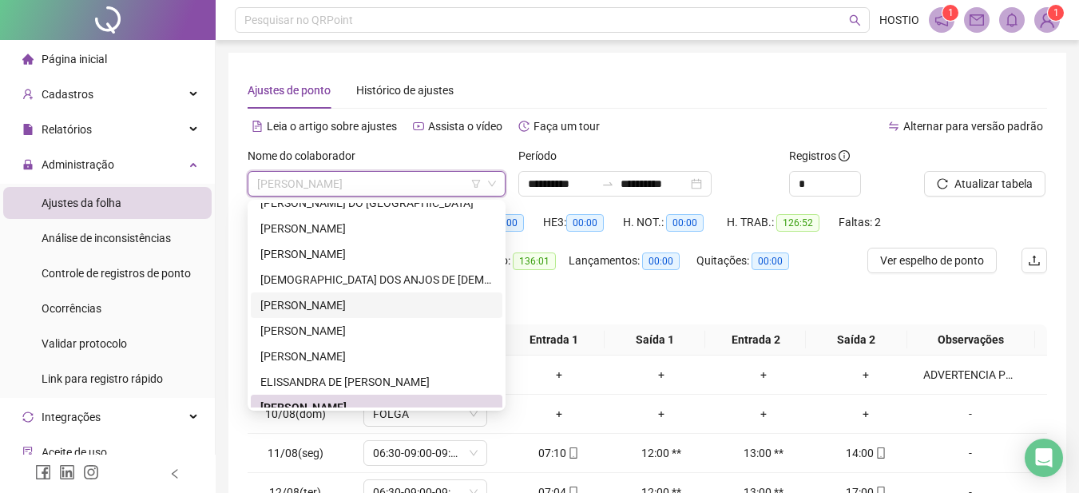
click at [316, 306] on div "[PERSON_NAME]" at bounding box center [376, 305] width 232 height 18
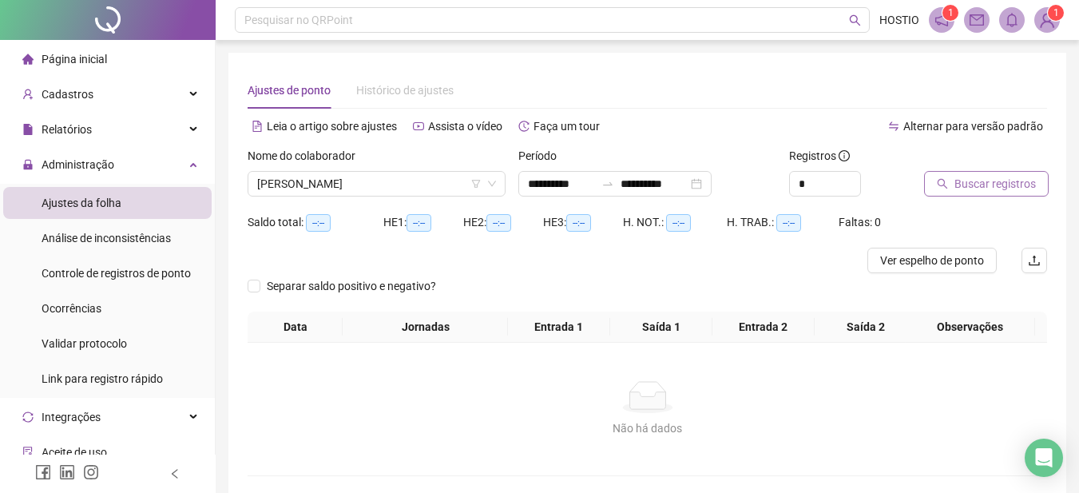
click at [959, 181] on span "Buscar registros" at bounding box center [995, 184] width 81 height 18
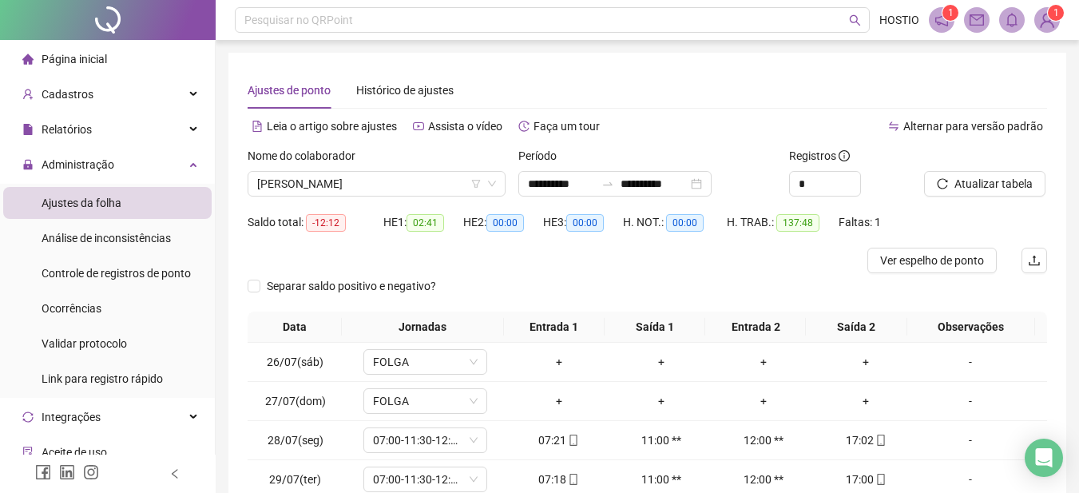
scroll to position [256, 0]
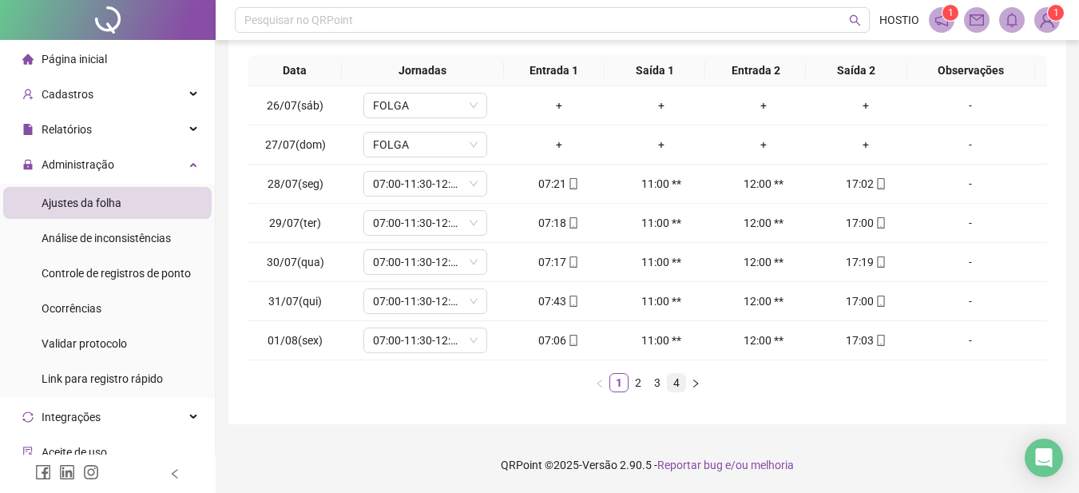
click at [677, 381] on link "4" at bounding box center [677, 383] width 18 height 18
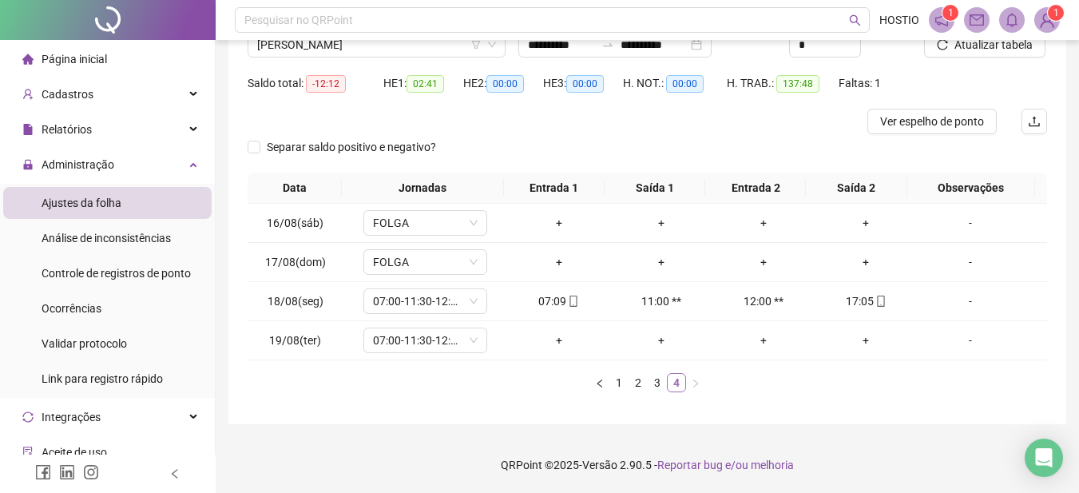
scroll to position [139, 0]
click at [657, 385] on link "3" at bounding box center [658, 383] width 18 height 18
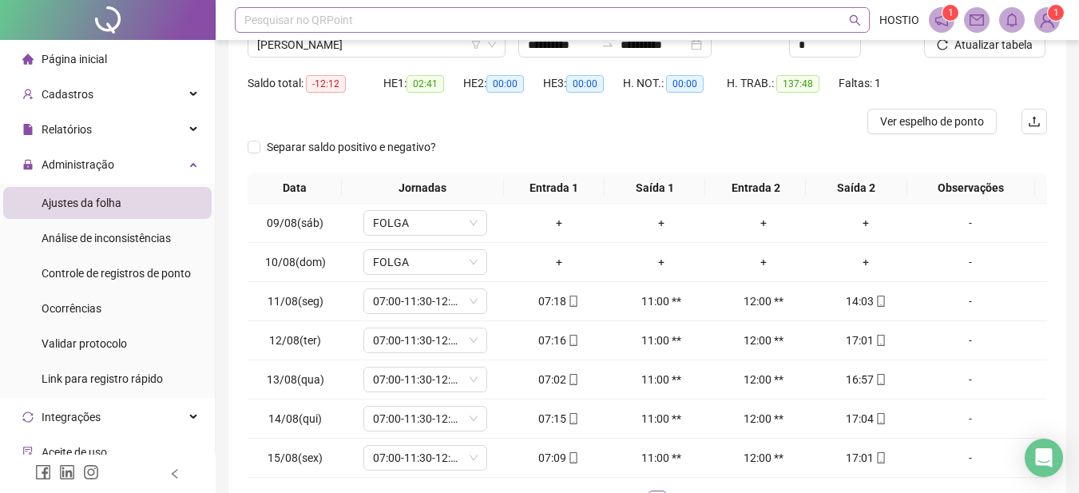
scroll to position [59, 0]
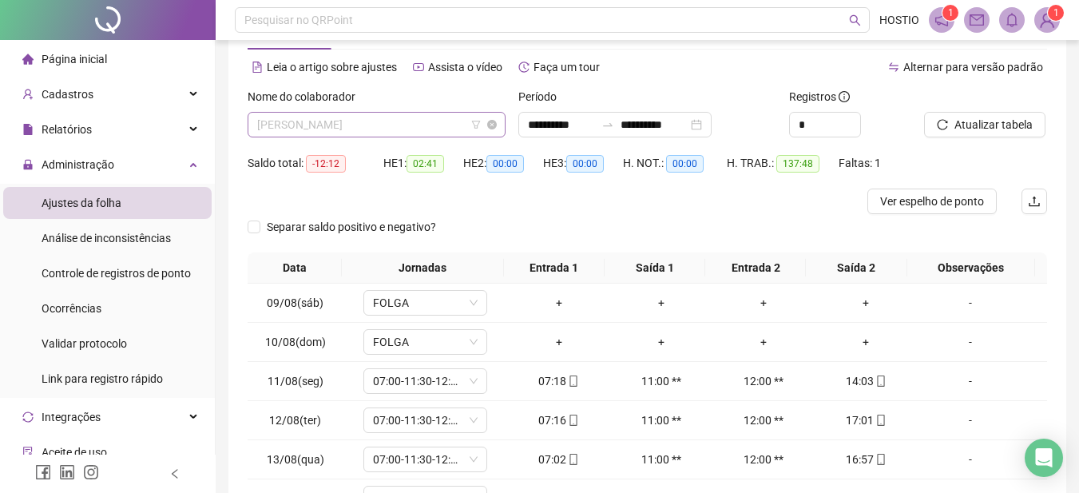
click at [401, 117] on span "[PERSON_NAME]" at bounding box center [376, 125] width 239 height 24
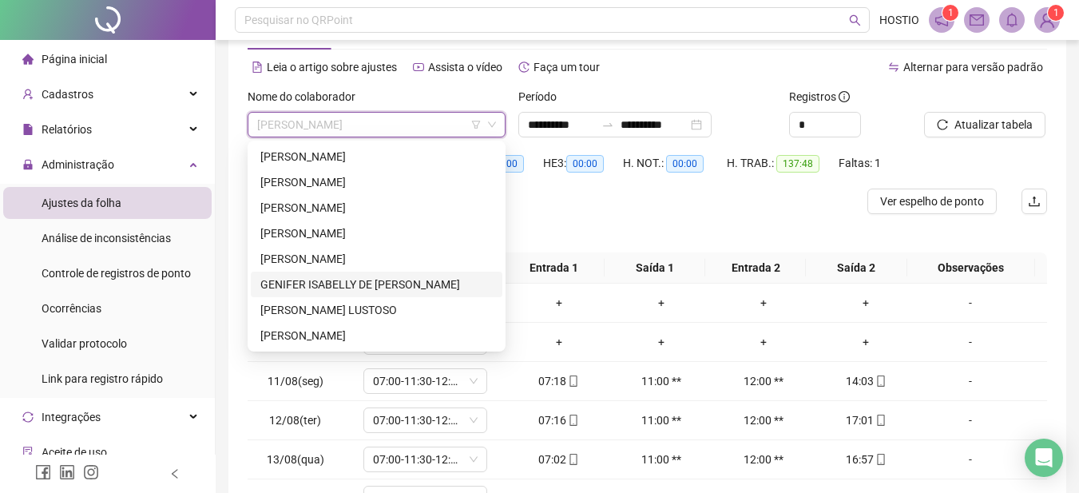
scroll to position [824, 0]
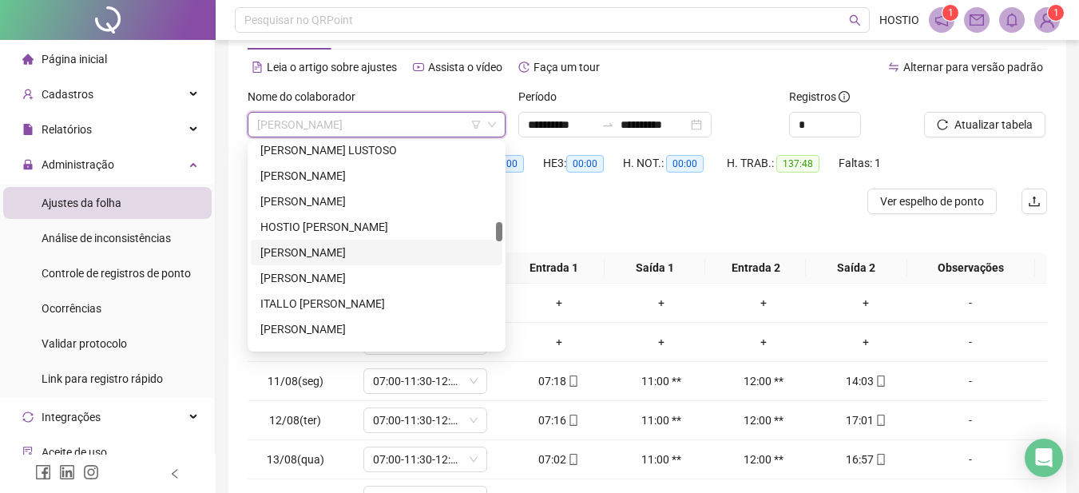
click at [324, 249] on div "[PERSON_NAME]" at bounding box center [376, 253] width 232 height 18
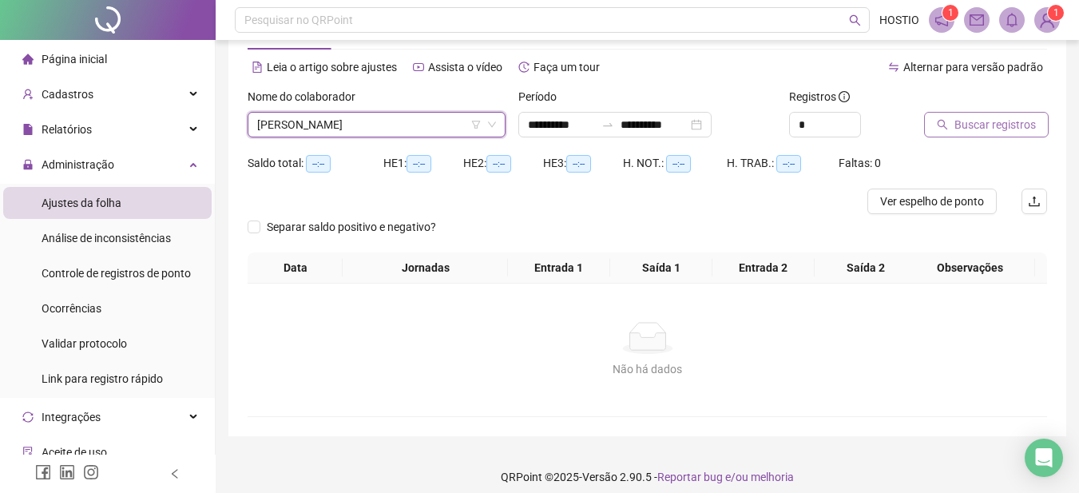
click at [981, 127] on span "Buscar registros" at bounding box center [995, 125] width 81 height 18
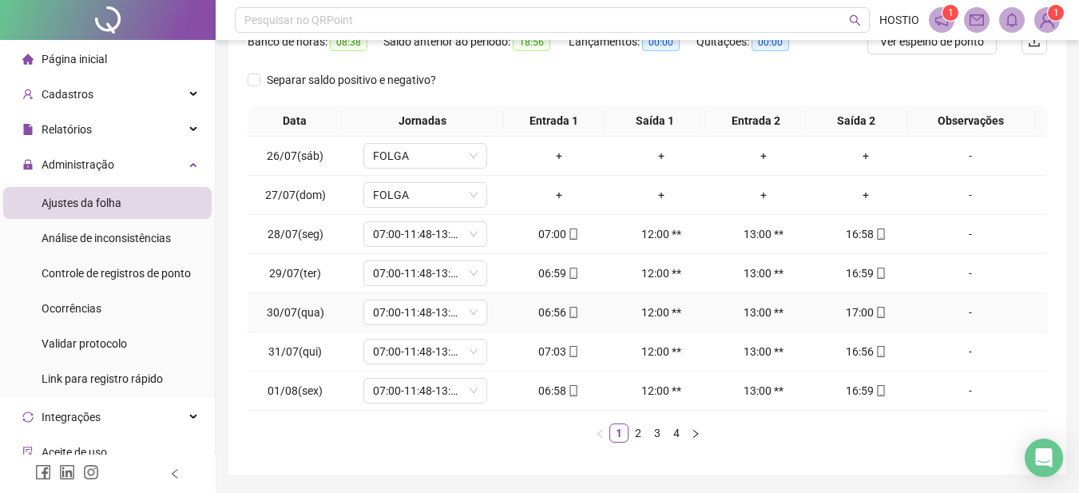
scroll to position [269, 0]
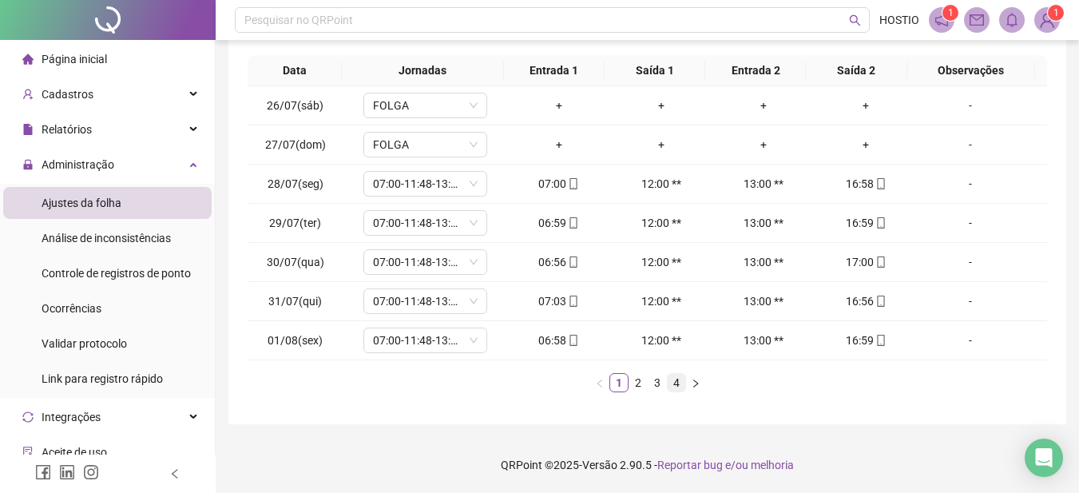
click at [678, 382] on link "4" at bounding box center [677, 383] width 18 height 18
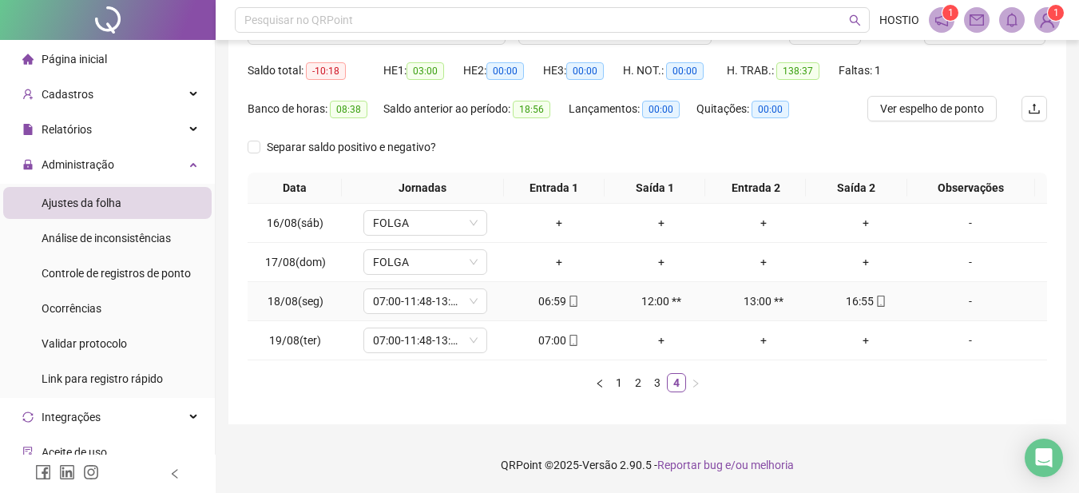
scroll to position [0, 0]
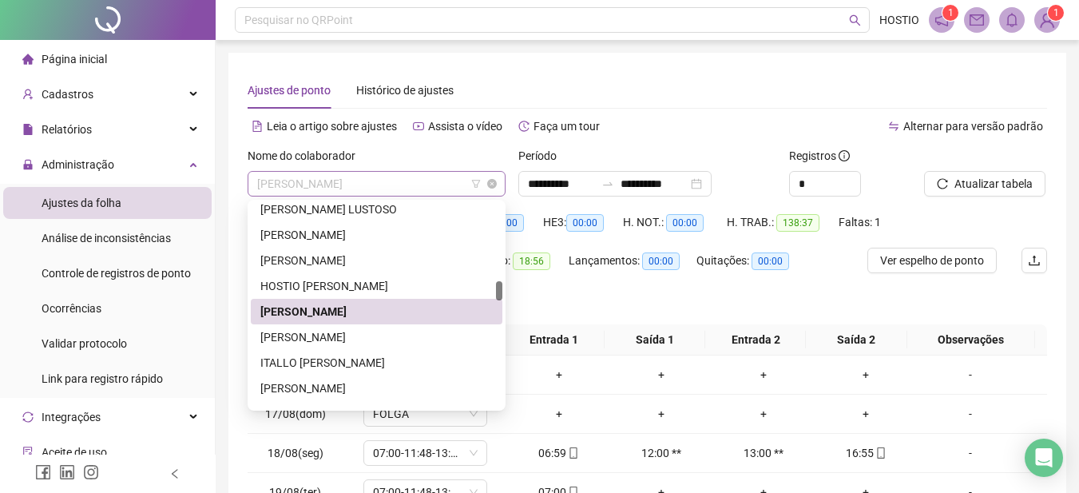
click at [329, 191] on span "[PERSON_NAME]" at bounding box center [376, 184] width 239 height 24
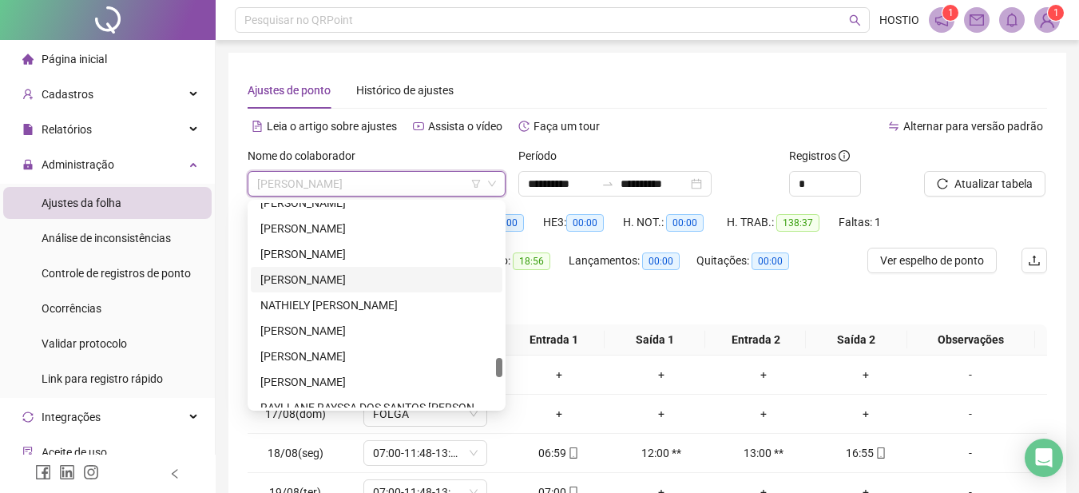
scroll to position [1464, 0]
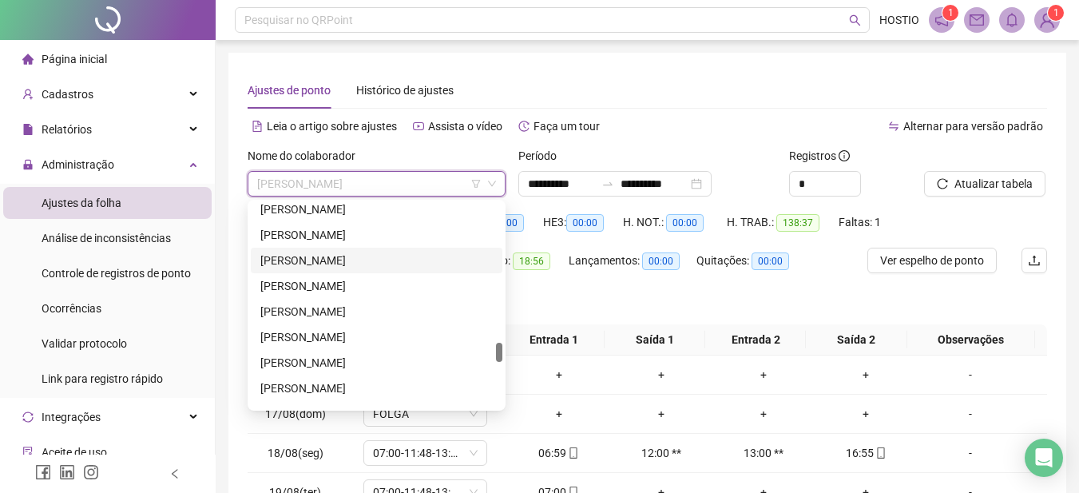
drag, startPoint x: 380, startPoint y: 256, endPoint x: 399, endPoint y: 265, distance: 20.7
click at [380, 257] on div "[PERSON_NAME]" at bounding box center [376, 261] width 232 height 18
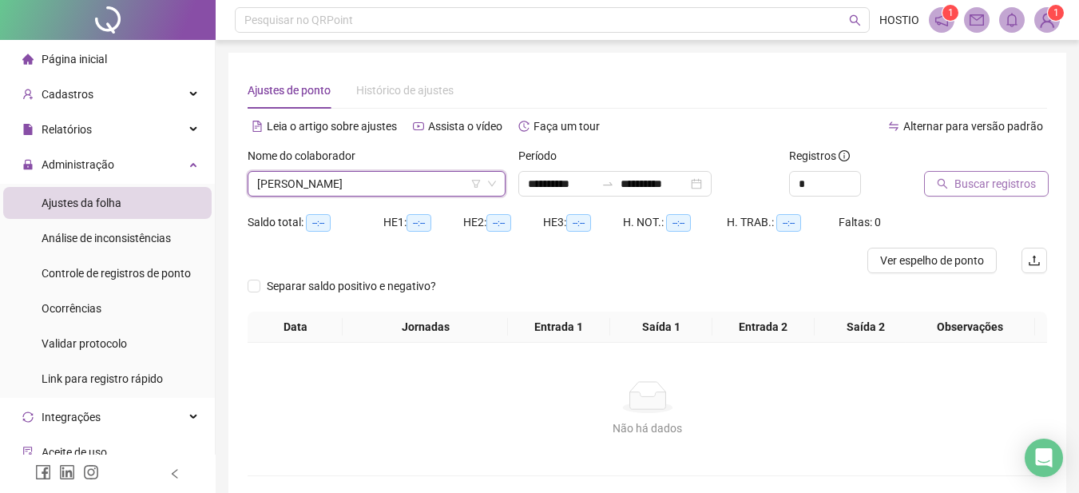
click at [967, 185] on span "Buscar registros" at bounding box center [995, 184] width 81 height 18
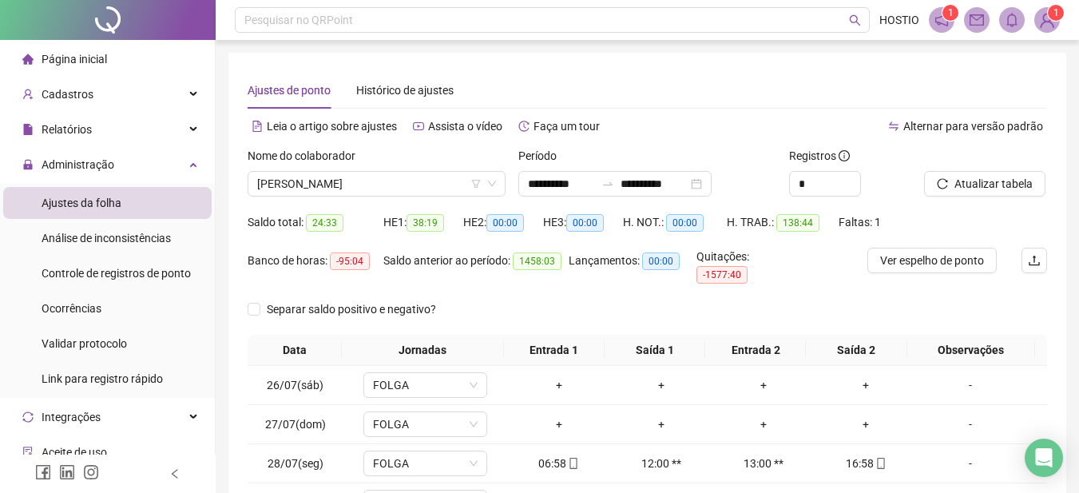
scroll to position [269, 0]
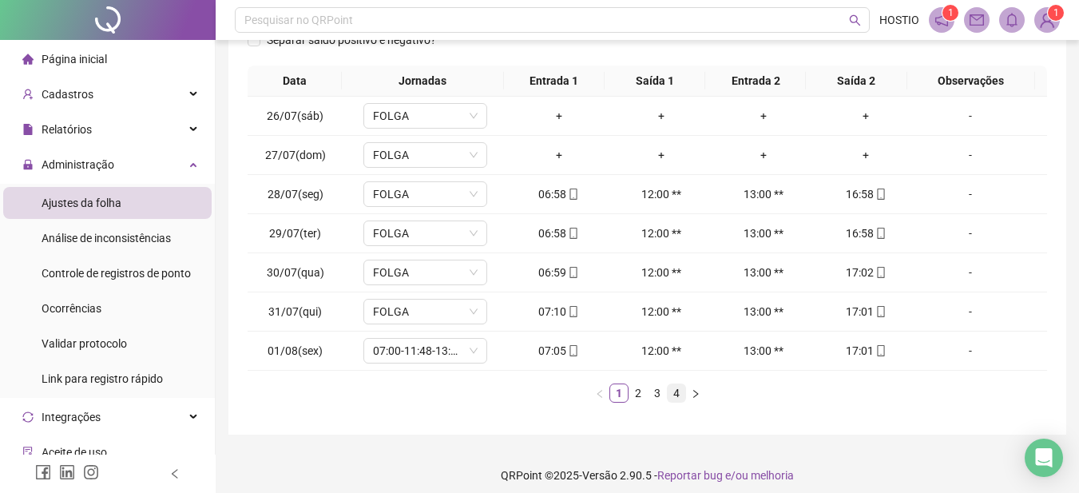
click at [679, 384] on link "4" at bounding box center [677, 393] width 18 height 18
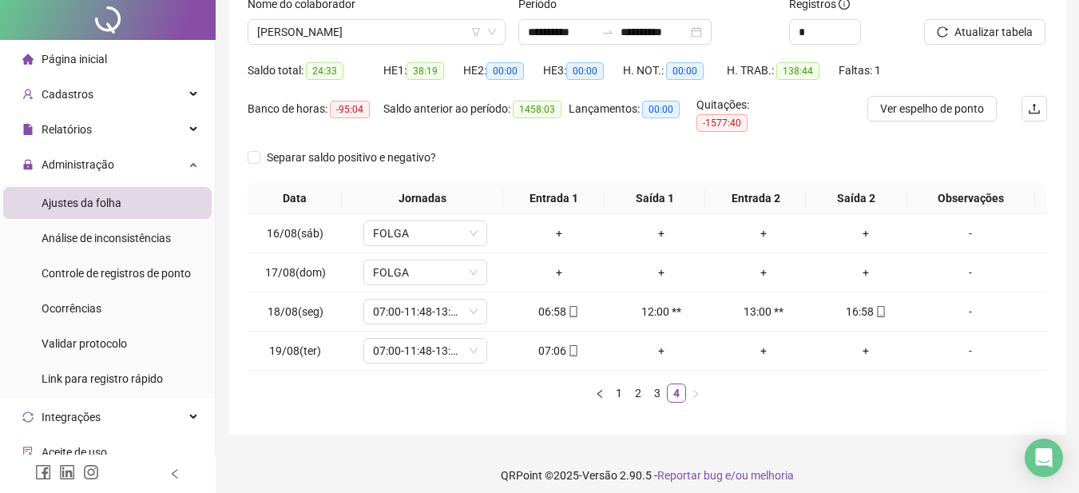
scroll to position [0, 0]
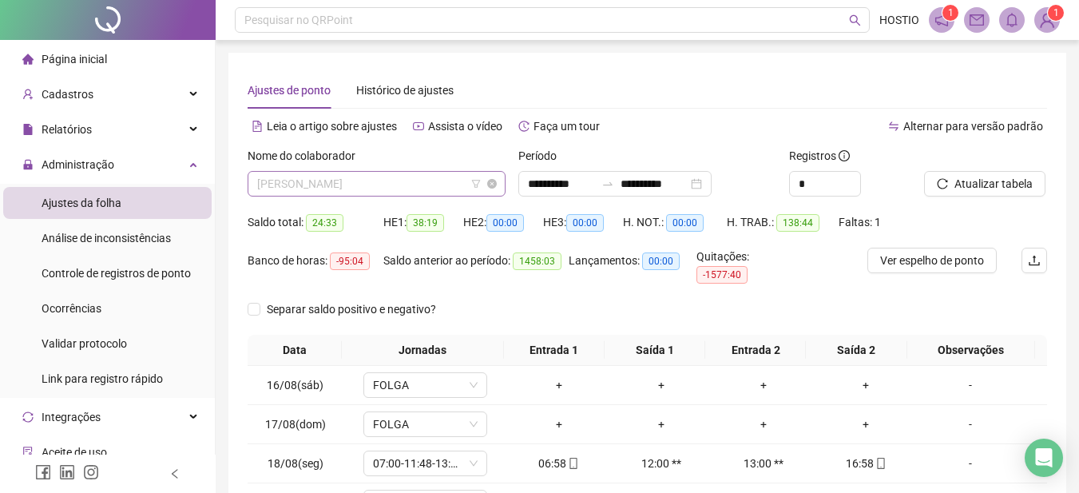
click at [326, 189] on span "[PERSON_NAME]" at bounding box center [376, 184] width 239 height 24
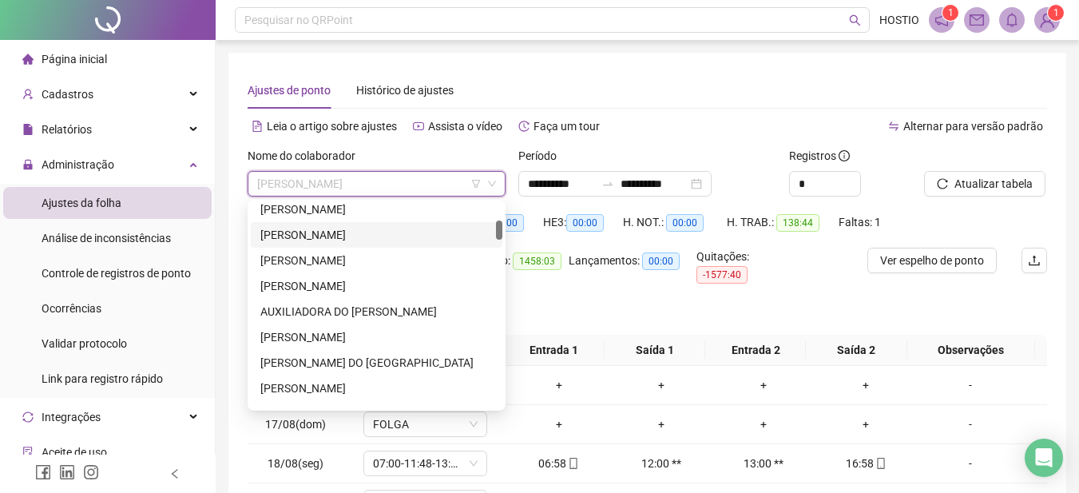
scroll to position [26, 0]
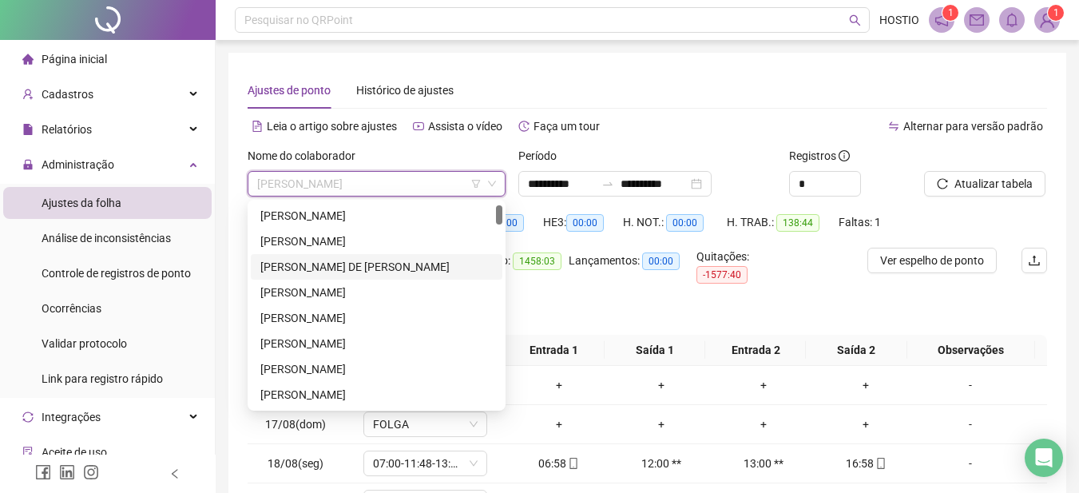
click at [329, 264] on div "[PERSON_NAME] DE [PERSON_NAME]" at bounding box center [376, 267] width 232 height 18
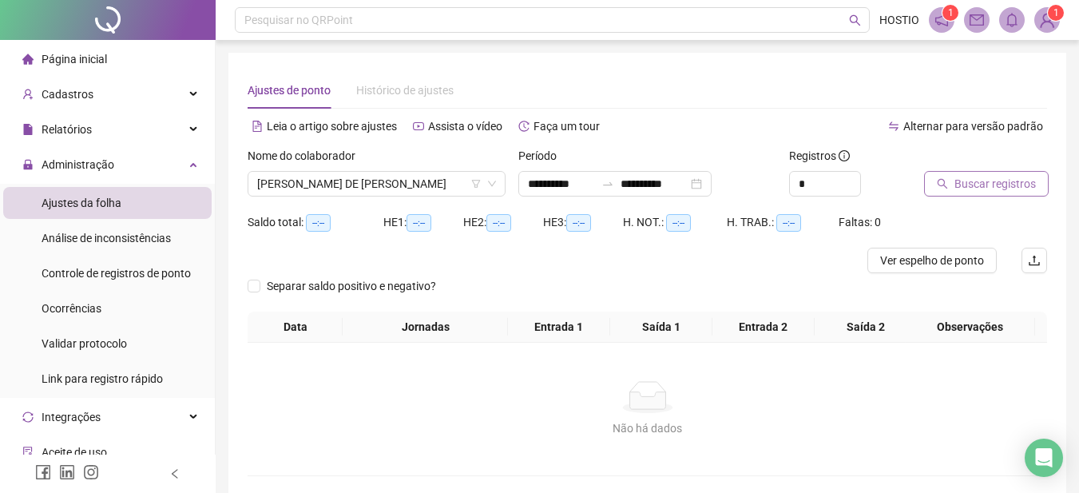
click at [961, 182] on span "Buscar registros" at bounding box center [995, 184] width 81 height 18
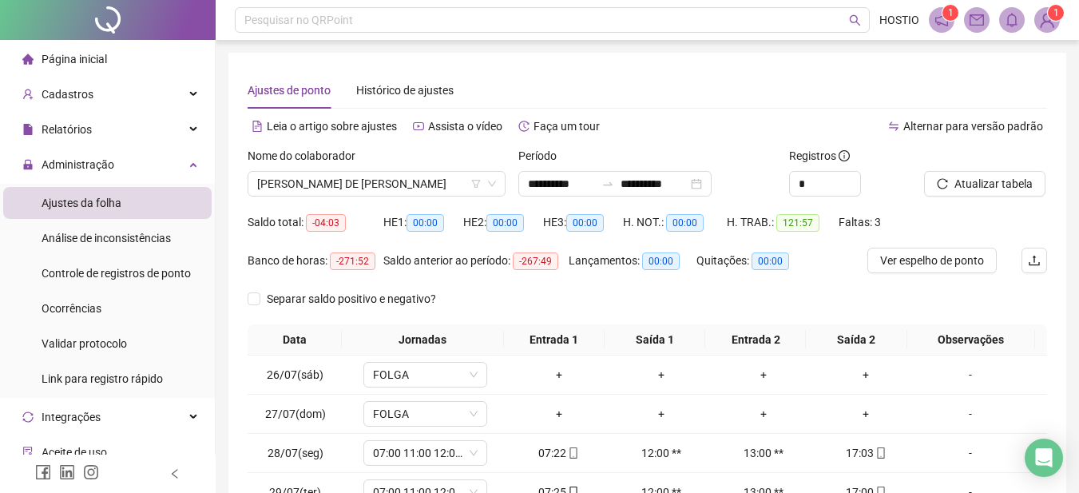
scroll to position [269, 0]
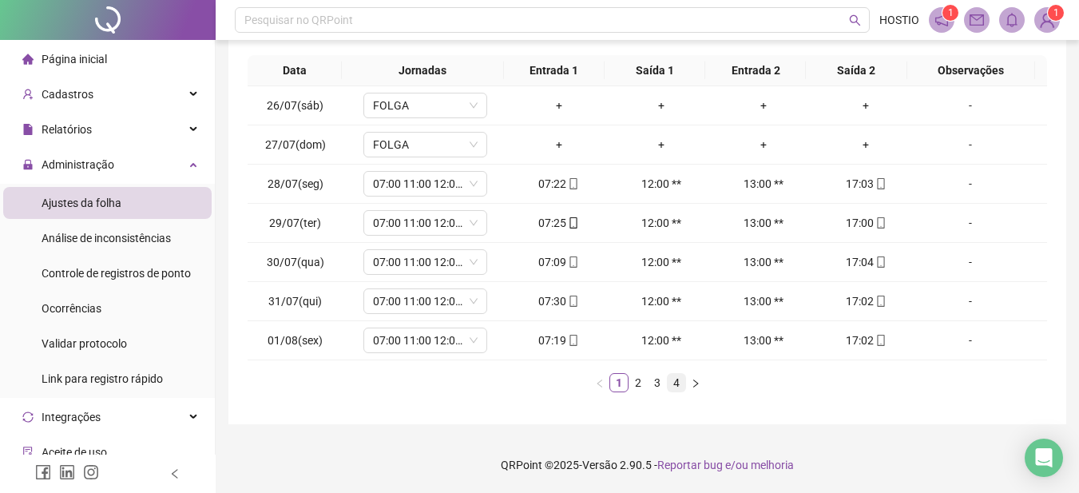
click at [675, 381] on link "4" at bounding box center [677, 383] width 18 height 18
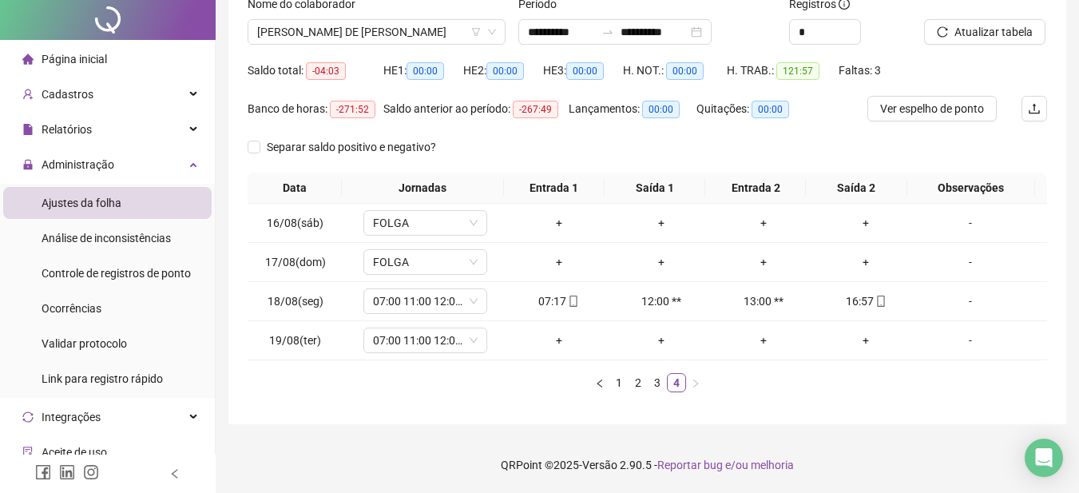
scroll to position [0, 0]
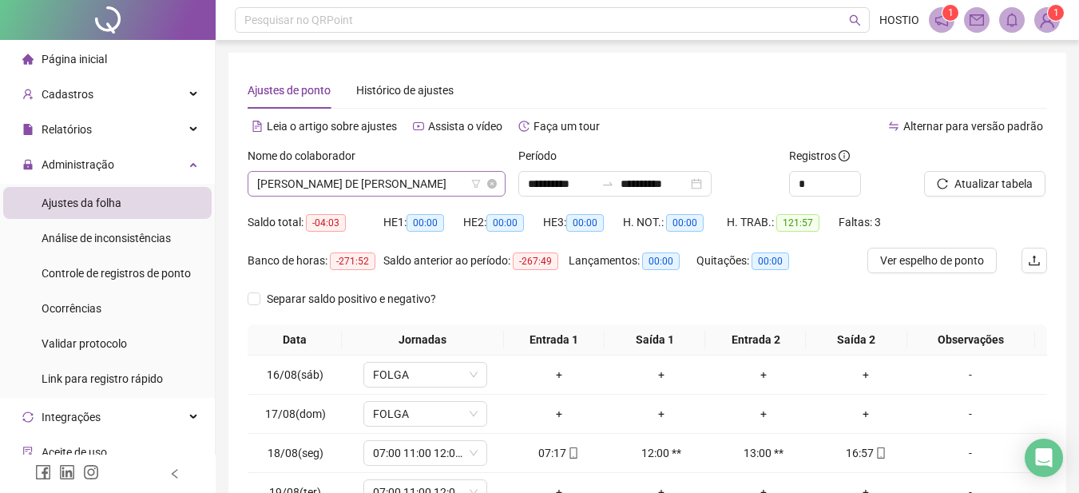
click at [348, 184] on span "[PERSON_NAME] DE [PERSON_NAME]" at bounding box center [376, 184] width 239 height 24
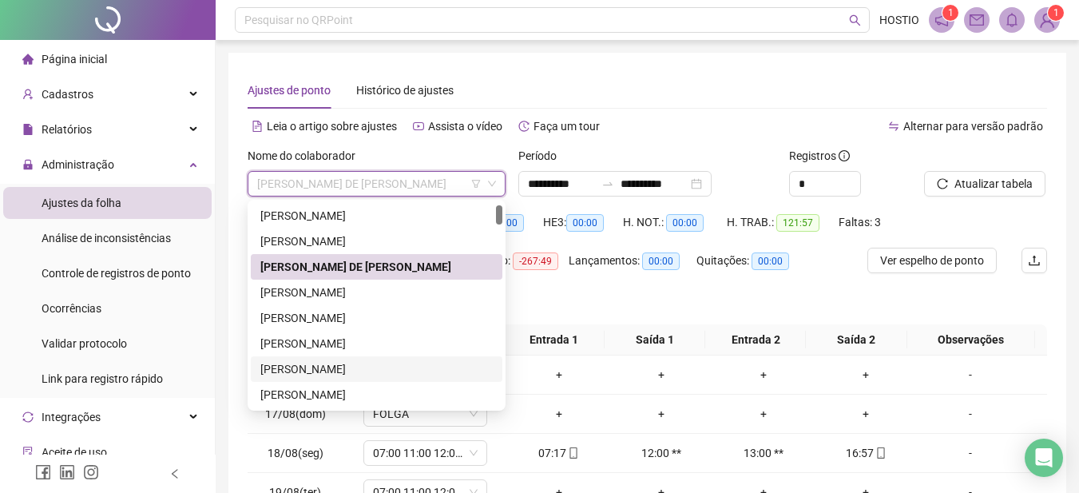
click at [316, 369] on div "[PERSON_NAME]" at bounding box center [376, 369] width 232 height 18
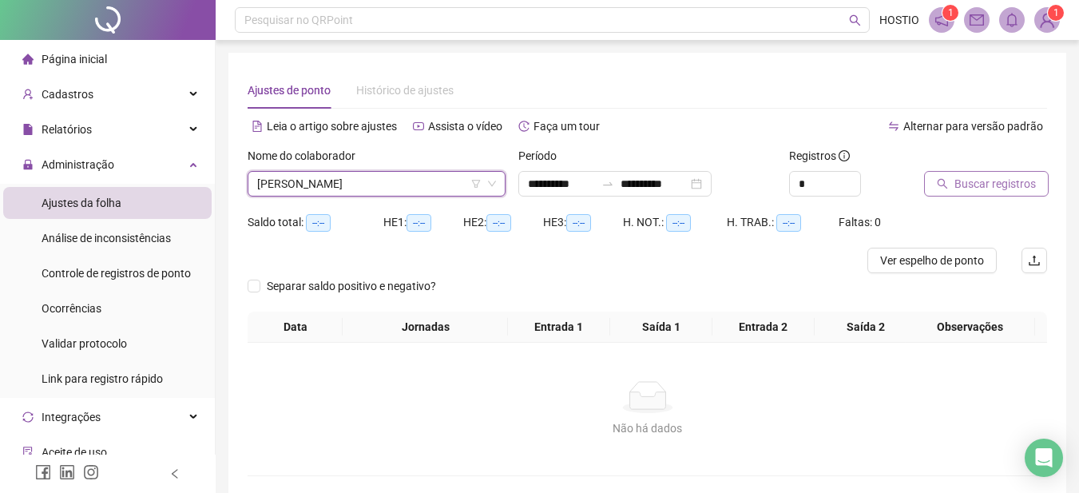
click at [984, 189] on span "Buscar registros" at bounding box center [995, 184] width 81 height 18
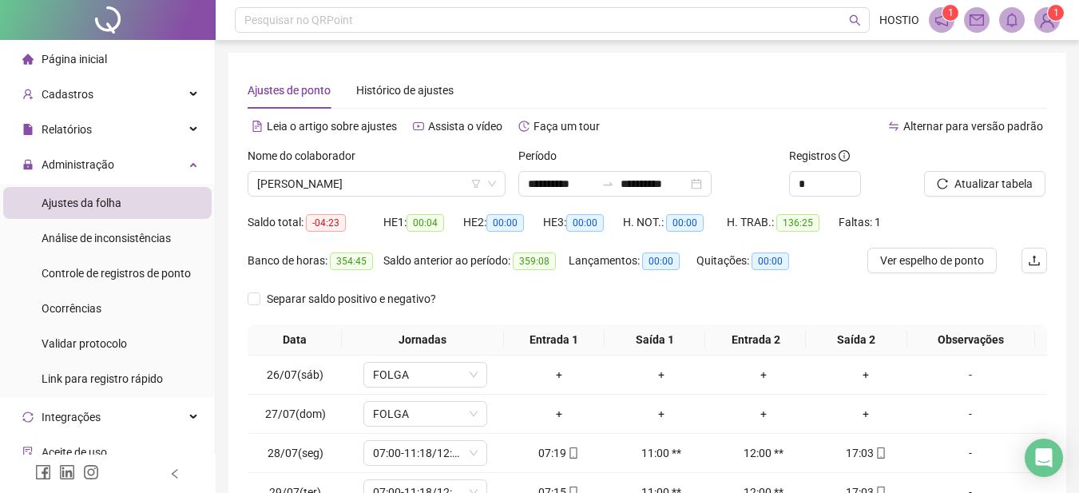
scroll to position [269, 0]
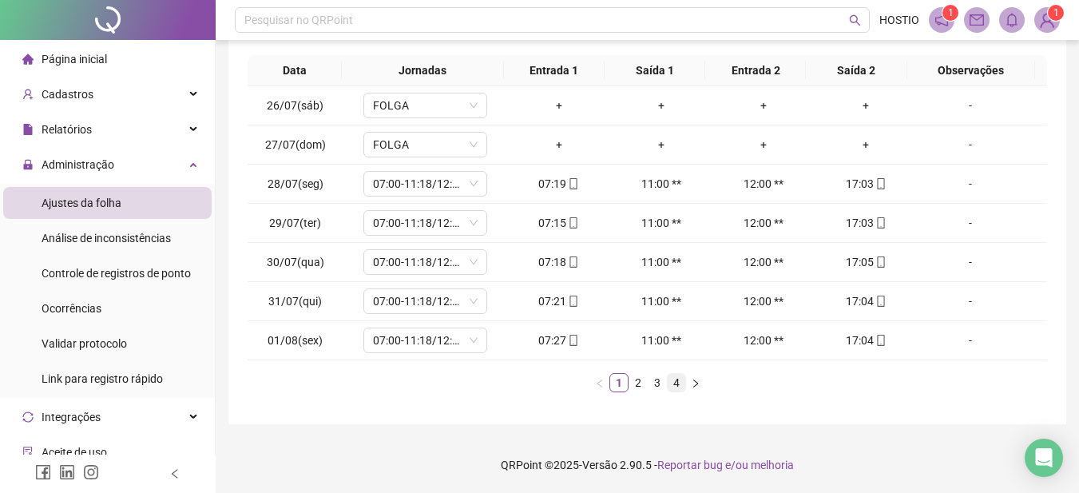
click at [677, 382] on link "4" at bounding box center [677, 383] width 18 height 18
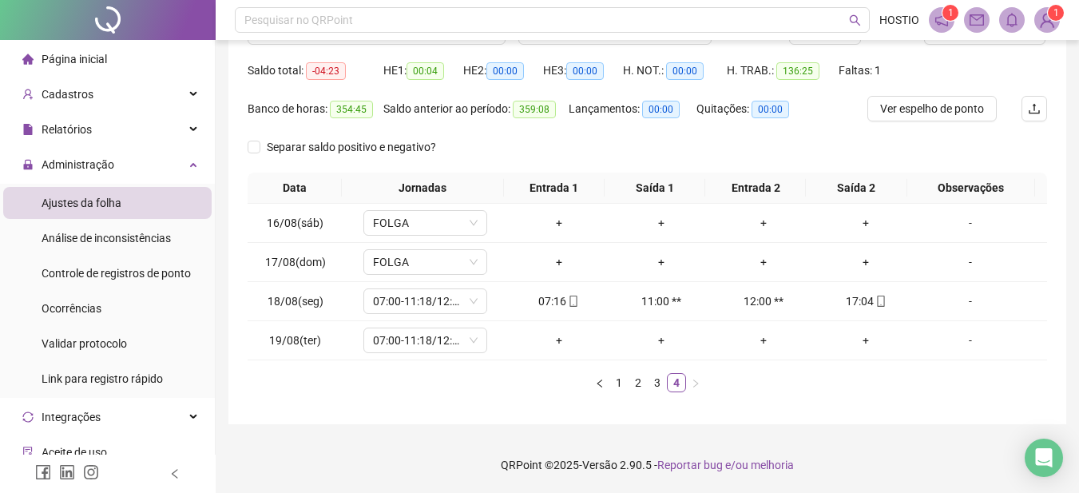
scroll to position [0, 0]
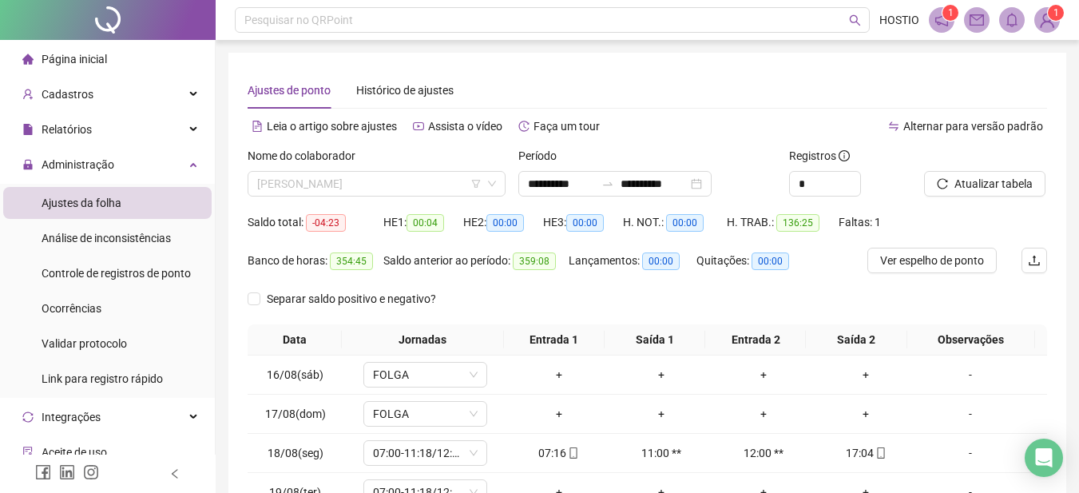
drag, startPoint x: 329, startPoint y: 178, endPoint x: 331, endPoint y: 203, distance: 24.8
click at [330, 179] on span "[PERSON_NAME]" at bounding box center [376, 184] width 239 height 24
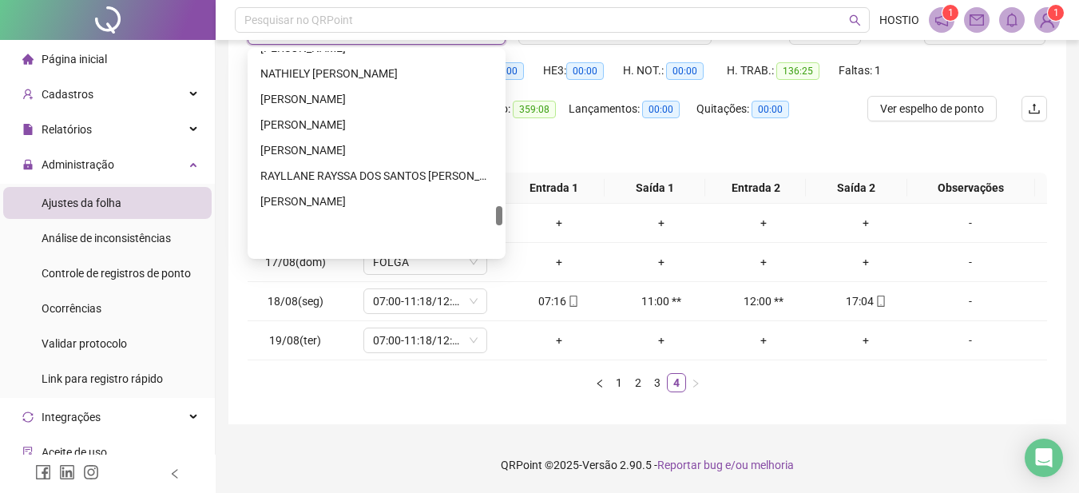
scroll to position [1543, 0]
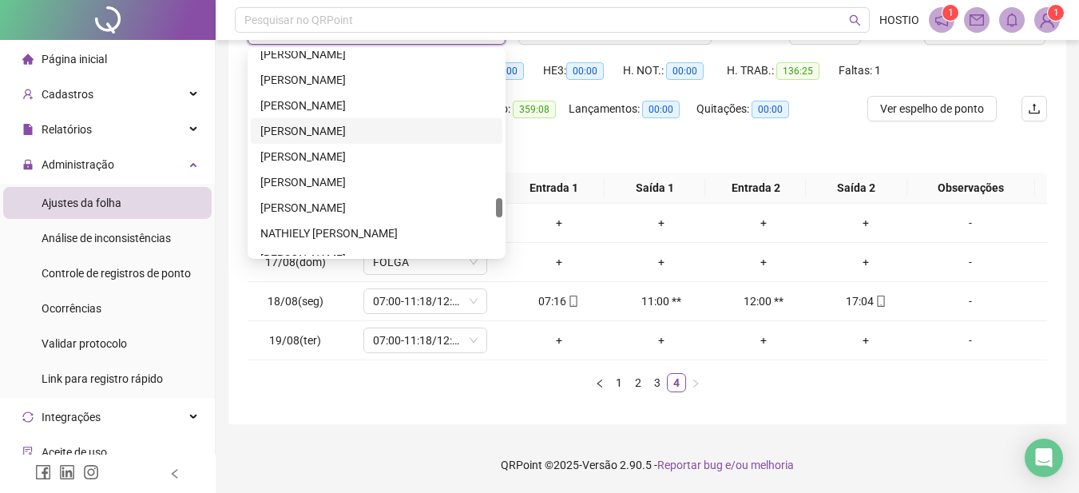
click at [330, 128] on div "[PERSON_NAME]" at bounding box center [376, 131] width 232 height 18
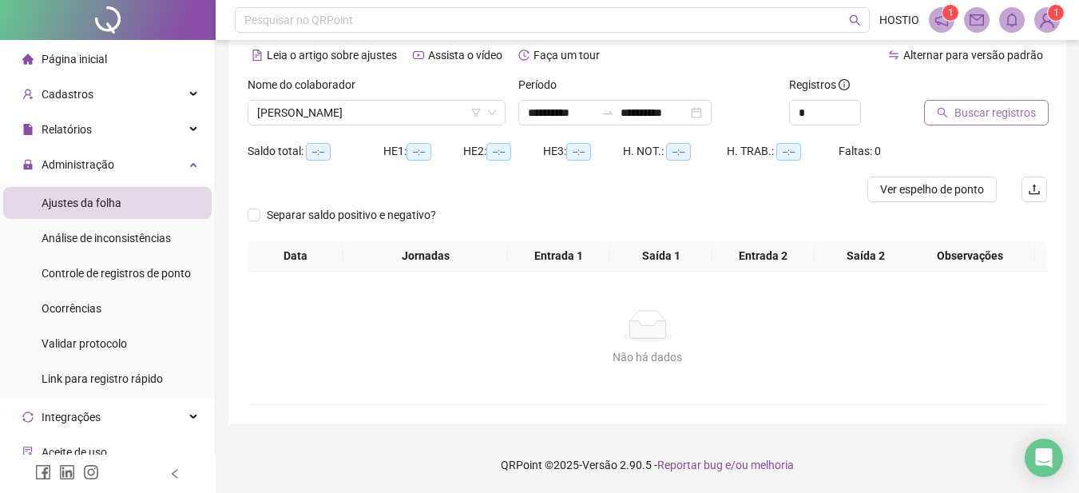
click at [1014, 110] on span "Buscar registros" at bounding box center [995, 113] width 81 height 18
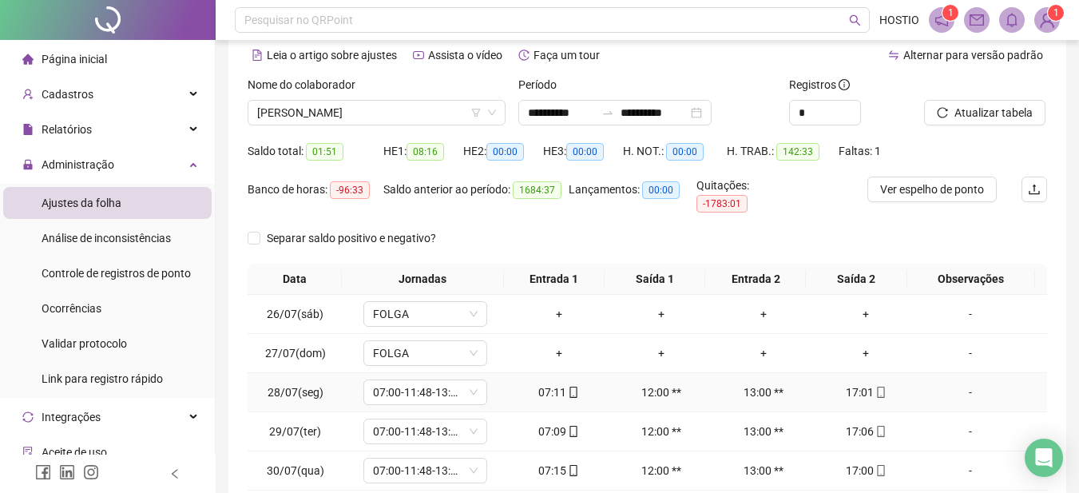
scroll to position [269, 0]
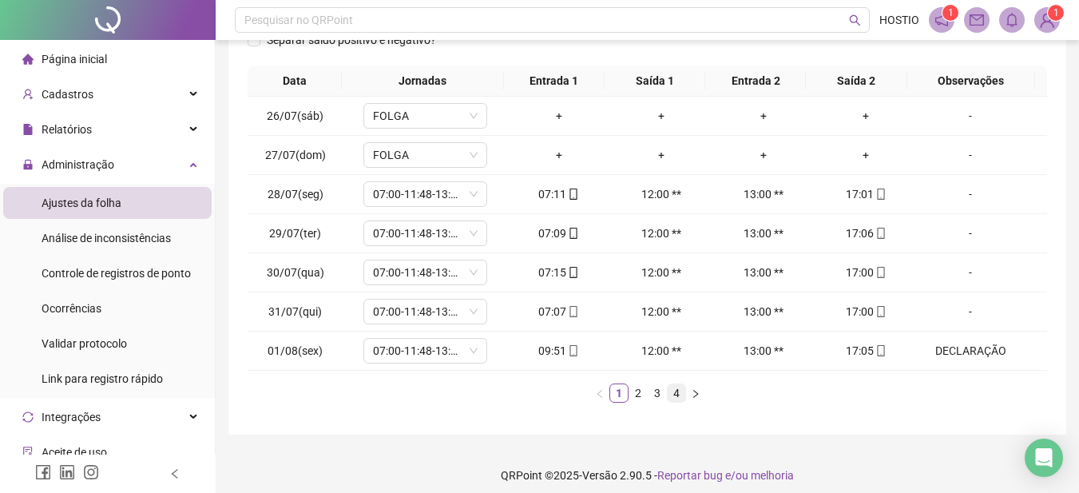
click at [678, 384] on link "4" at bounding box center [677, 393] width 18 height 18
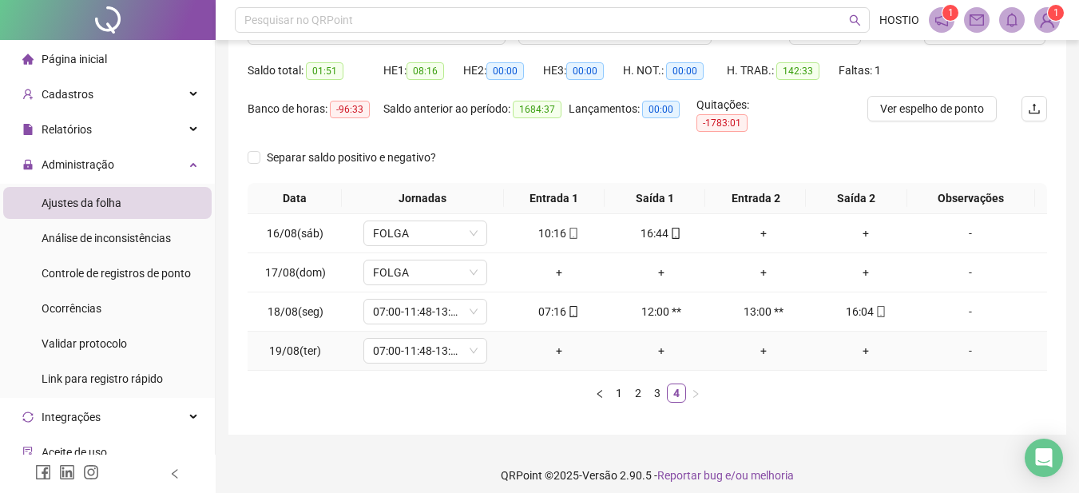
scroll to position [72, 0]
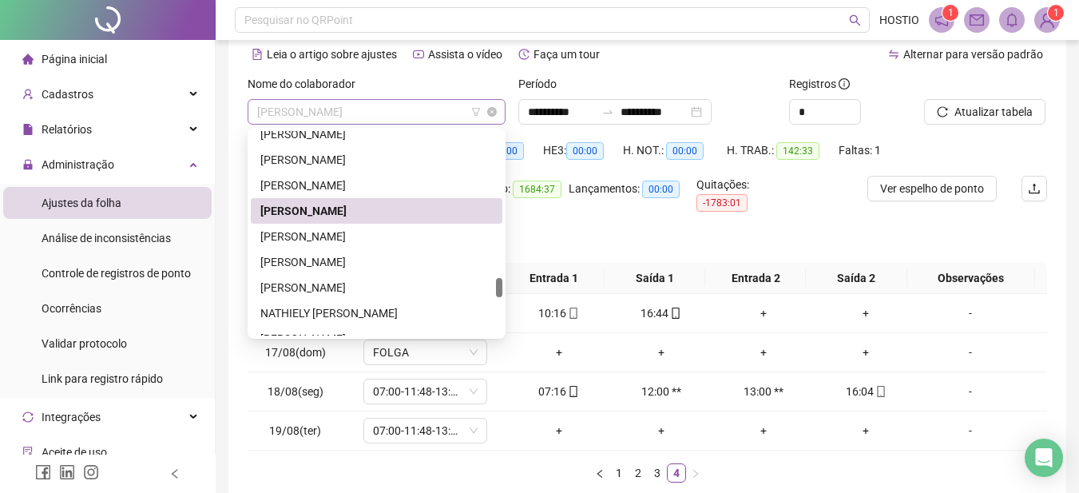
click at [373, 119] on span "[PERSON_NAME]" at bounding box center [376, 112] width 239 height 24
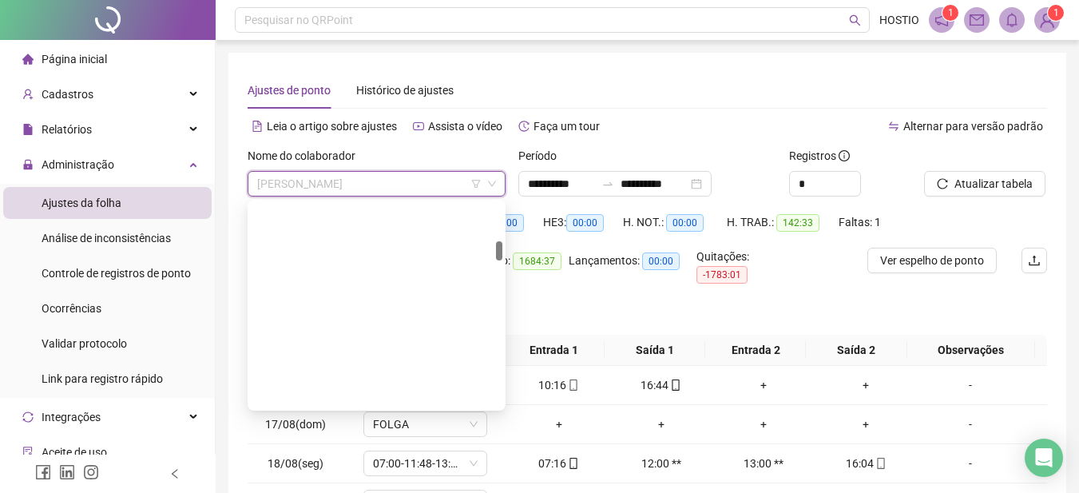
scroll to position [399, 0]
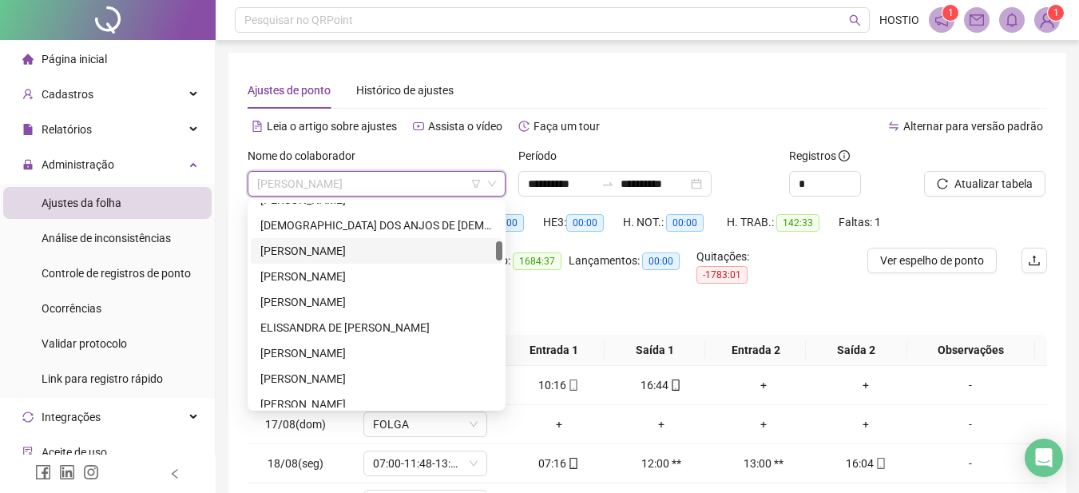
click at [324, 252] on div "[PERSON_NAME]" at bounding box center [376, 251] width 232 height 18
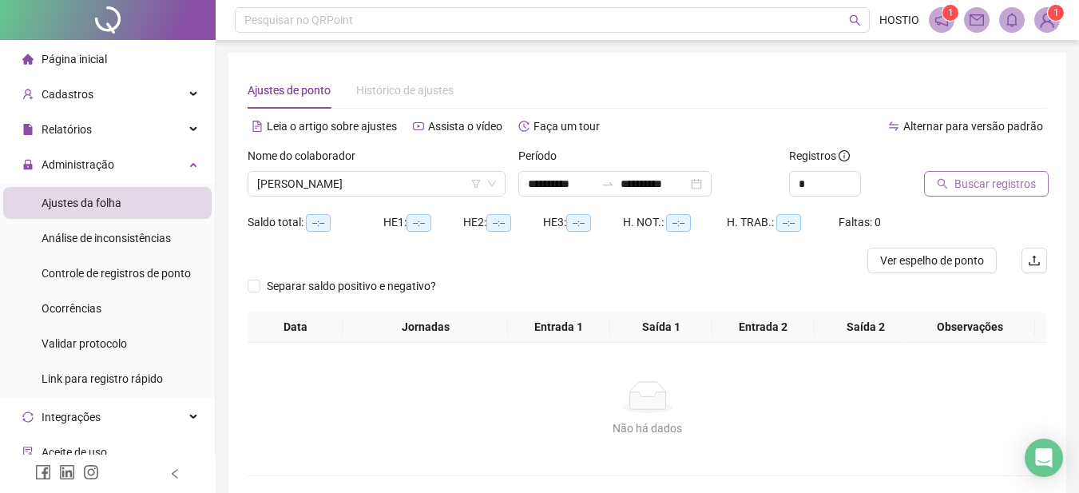
click at [994, 177] on span "Buscar registros" at bounding box center [995, 184] width 81 height 18
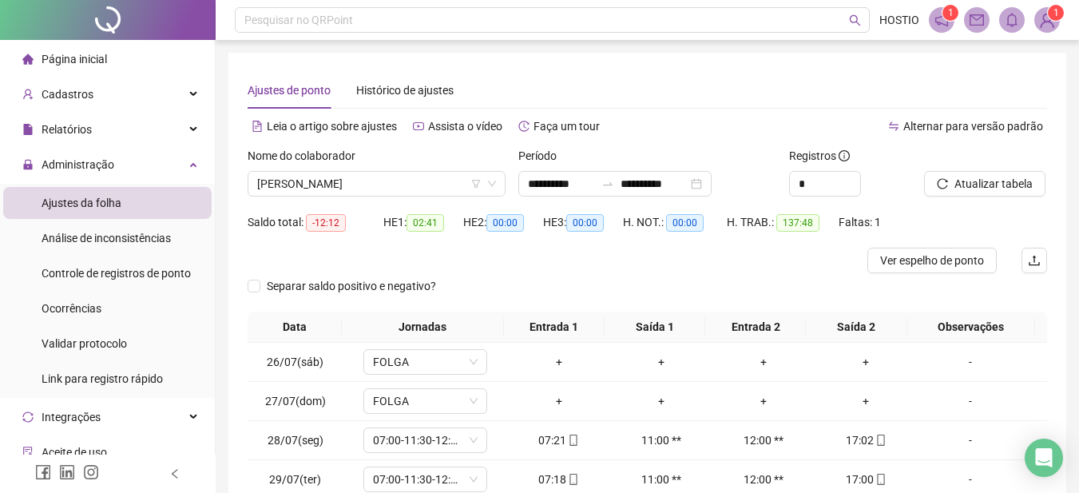
scroll to position [256, 0]
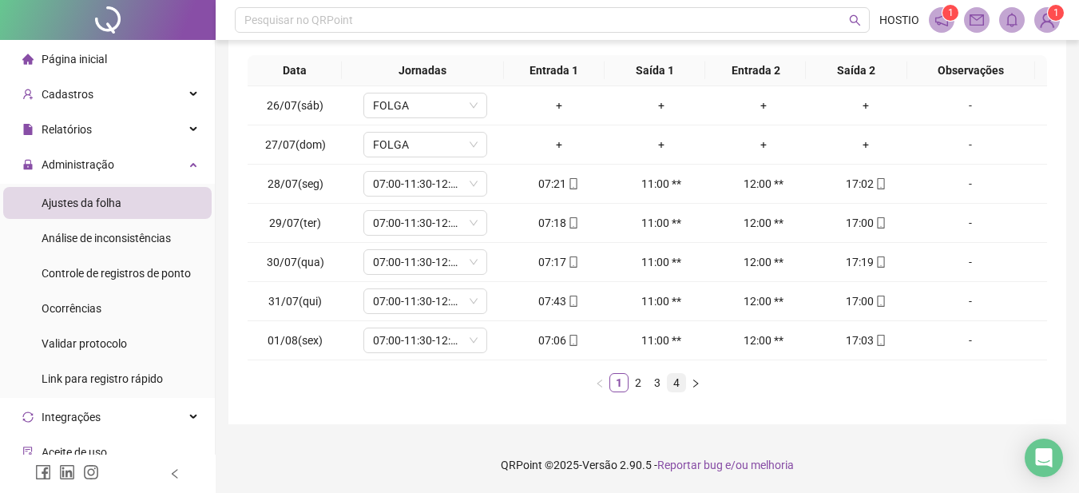
click at [677, 382] on link "4" at bounding box center [677, 383] width 18 height 18
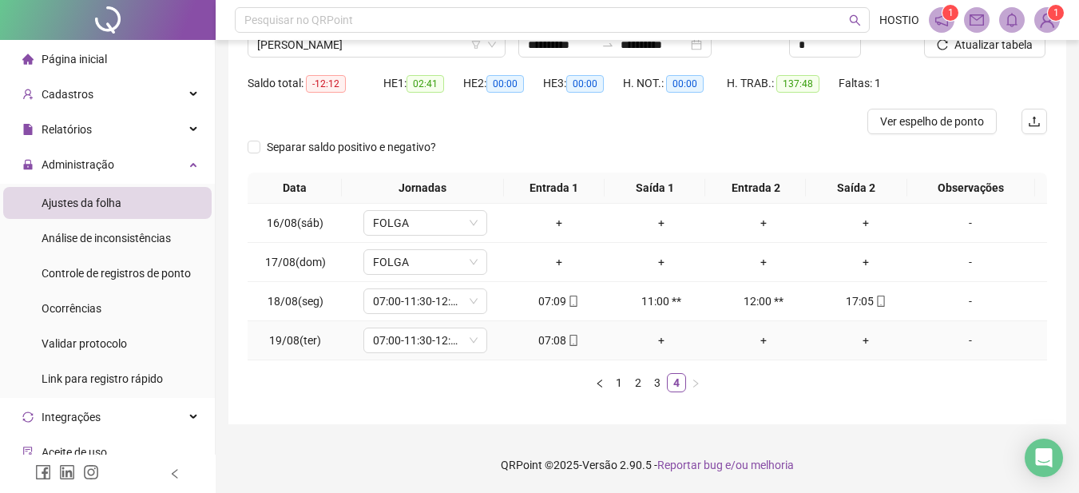
scroll to position [0, 0]
